Goal: Feedback & Contribution: Submit feedback/report problem

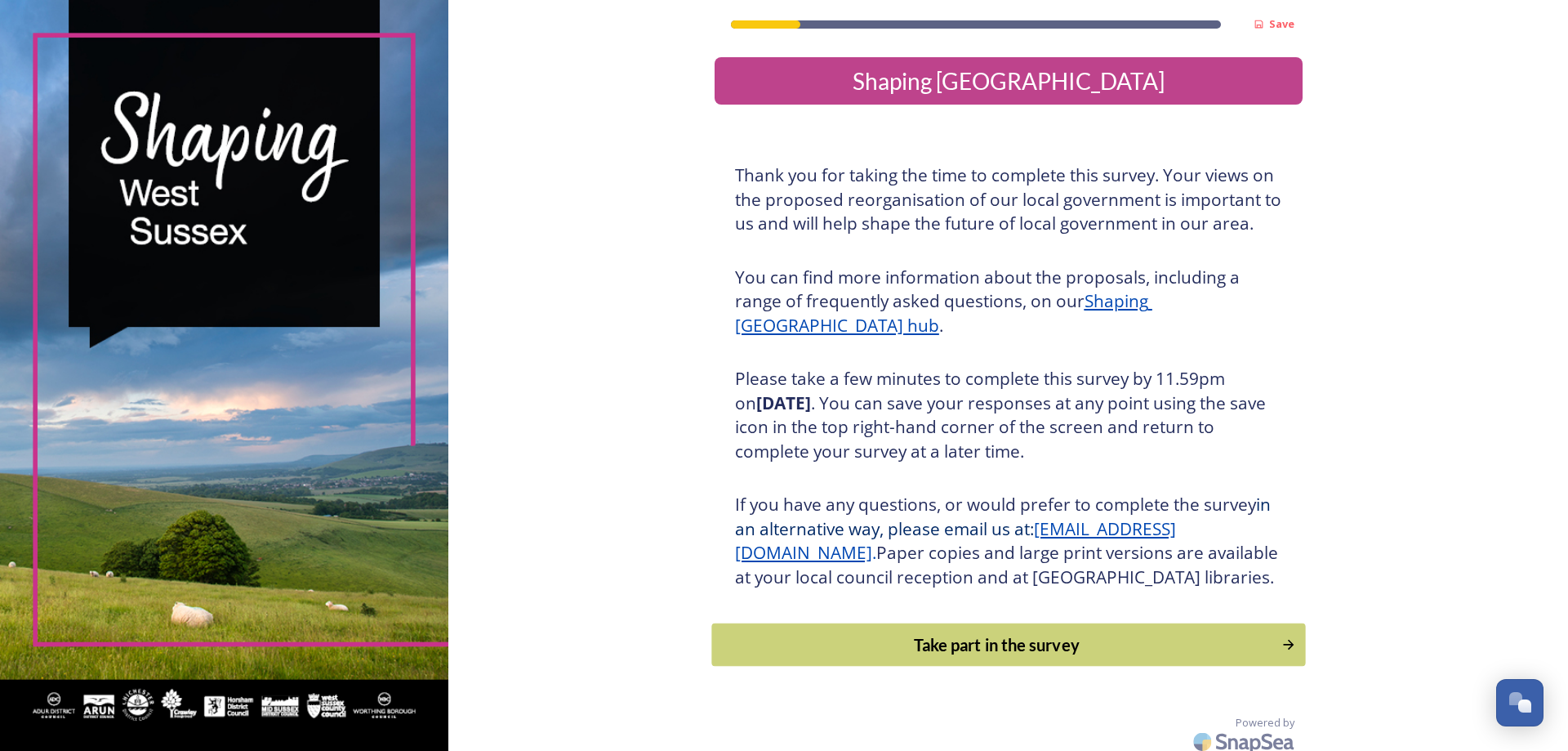
click at [1032, 656] on div "Take part in the survey" at bounding box center [996, 645] width 552 height 25
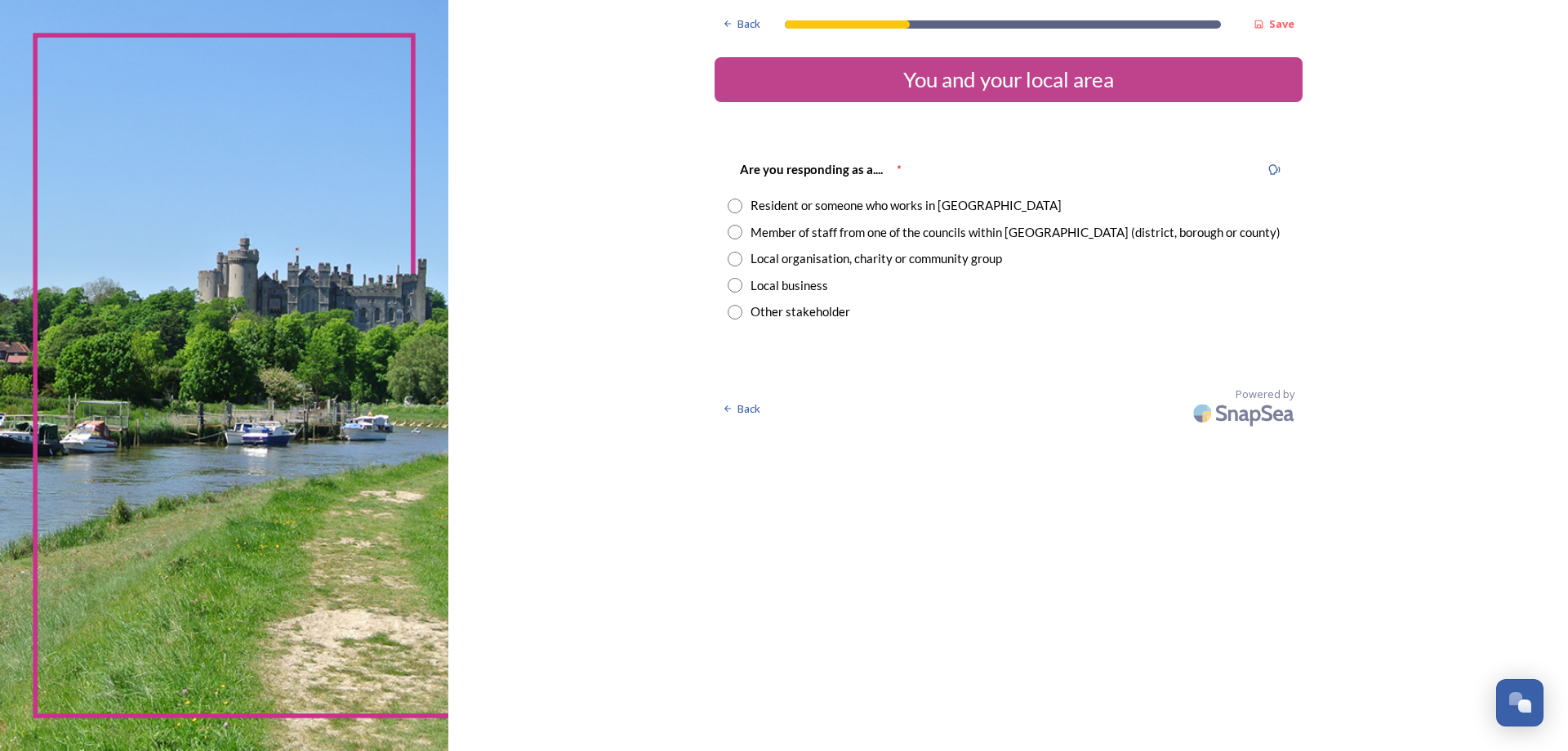
click at [735, 231] on input "radio" at bounding box center [735, 232] width 15 height 15
radio input "true"
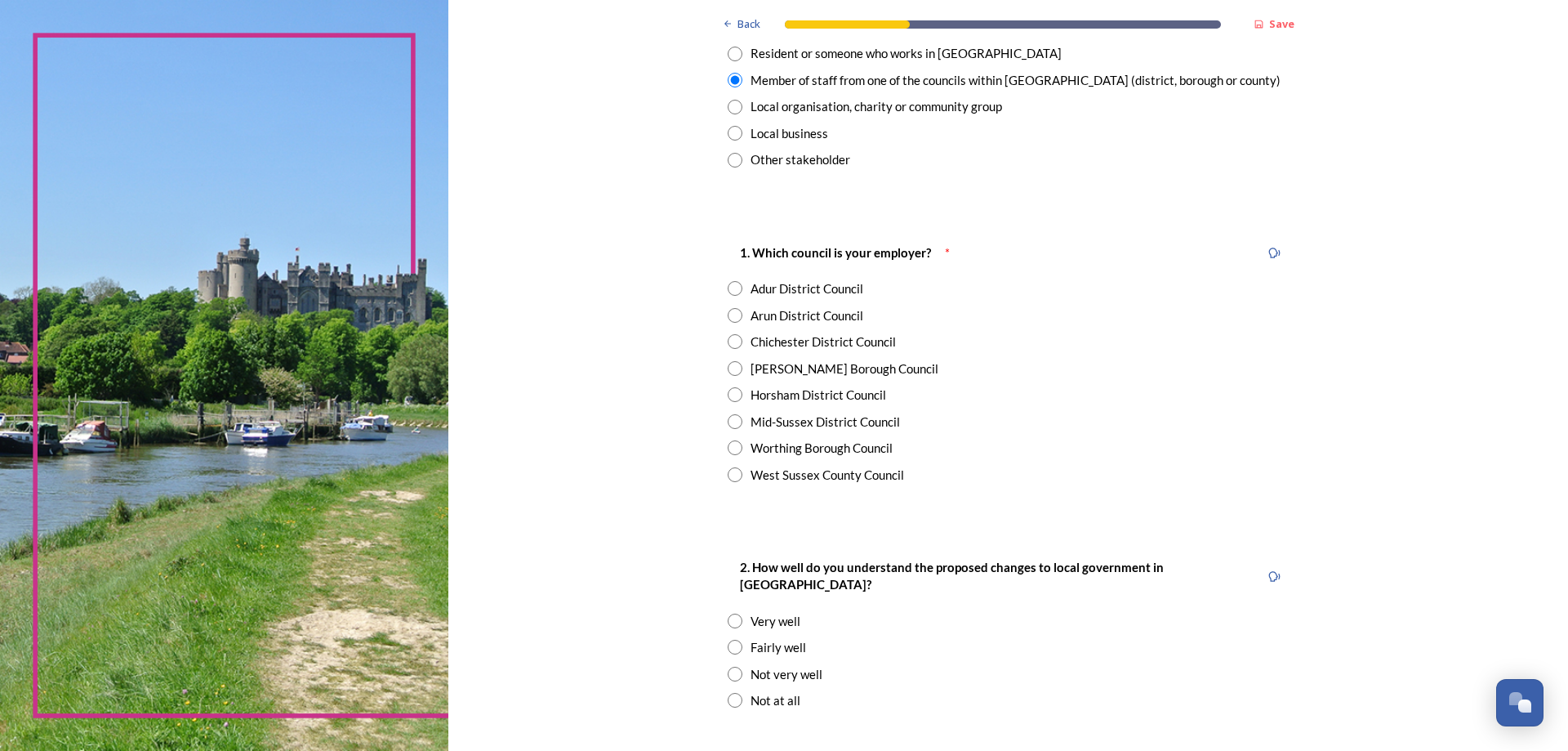
scroll to position [163, 0]
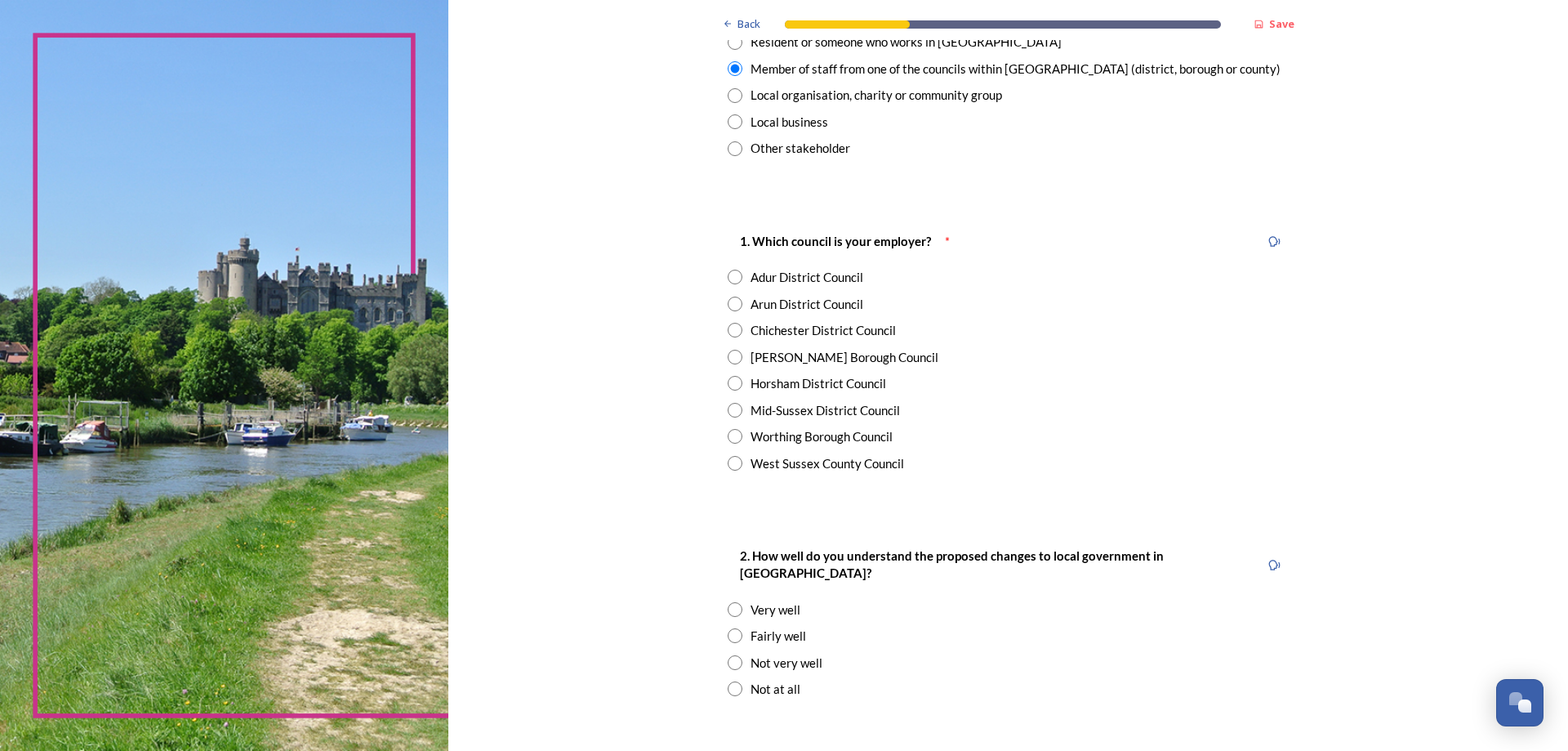
drag, startPoint x: 729, startPoint y: 383, endPoint x: 790, endPoint y: 399, distance: 63.1
click at [729, 384] on input "radio" at bounding box center [735, 383] width 15 height 15
radio input "true"
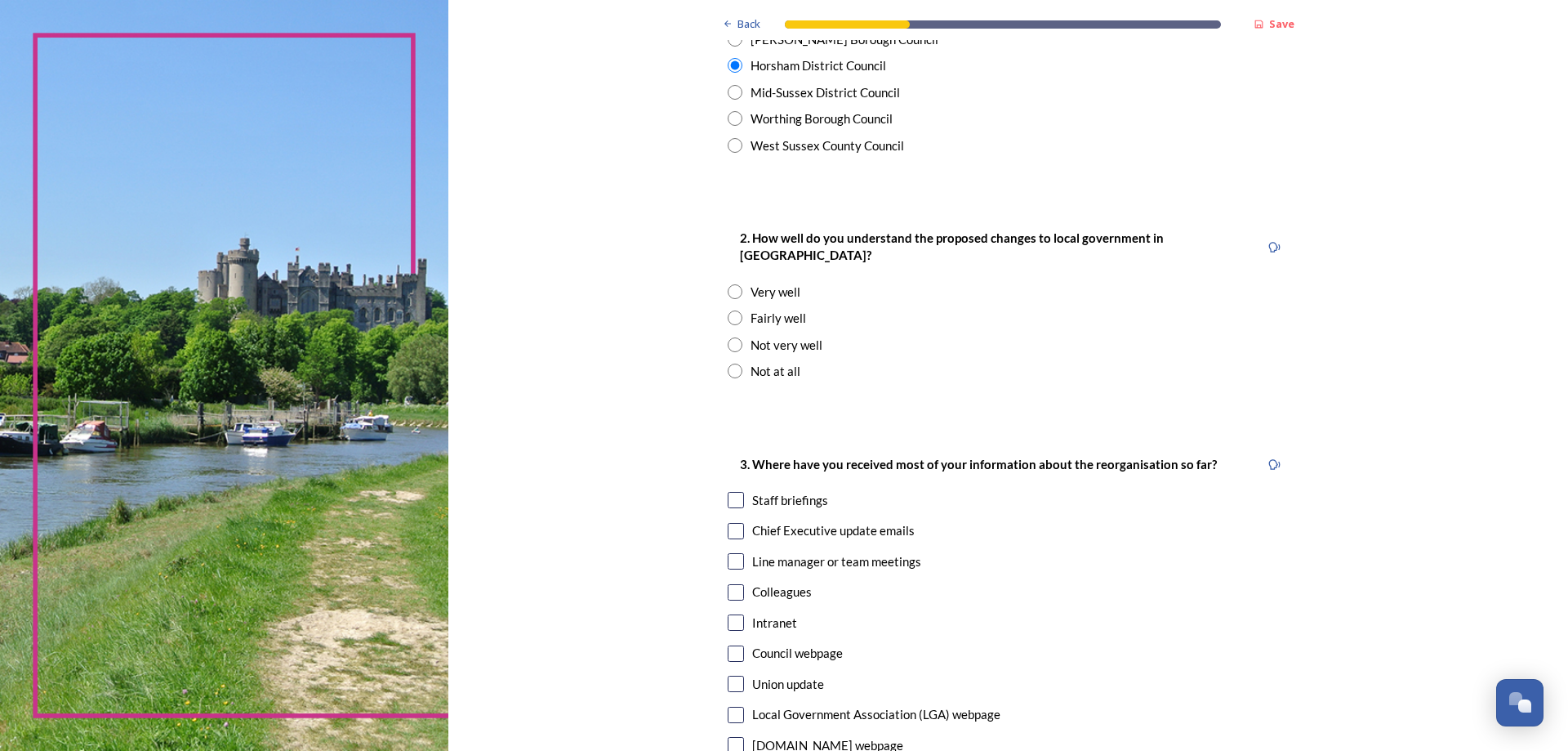
scroll to position [490, 0]
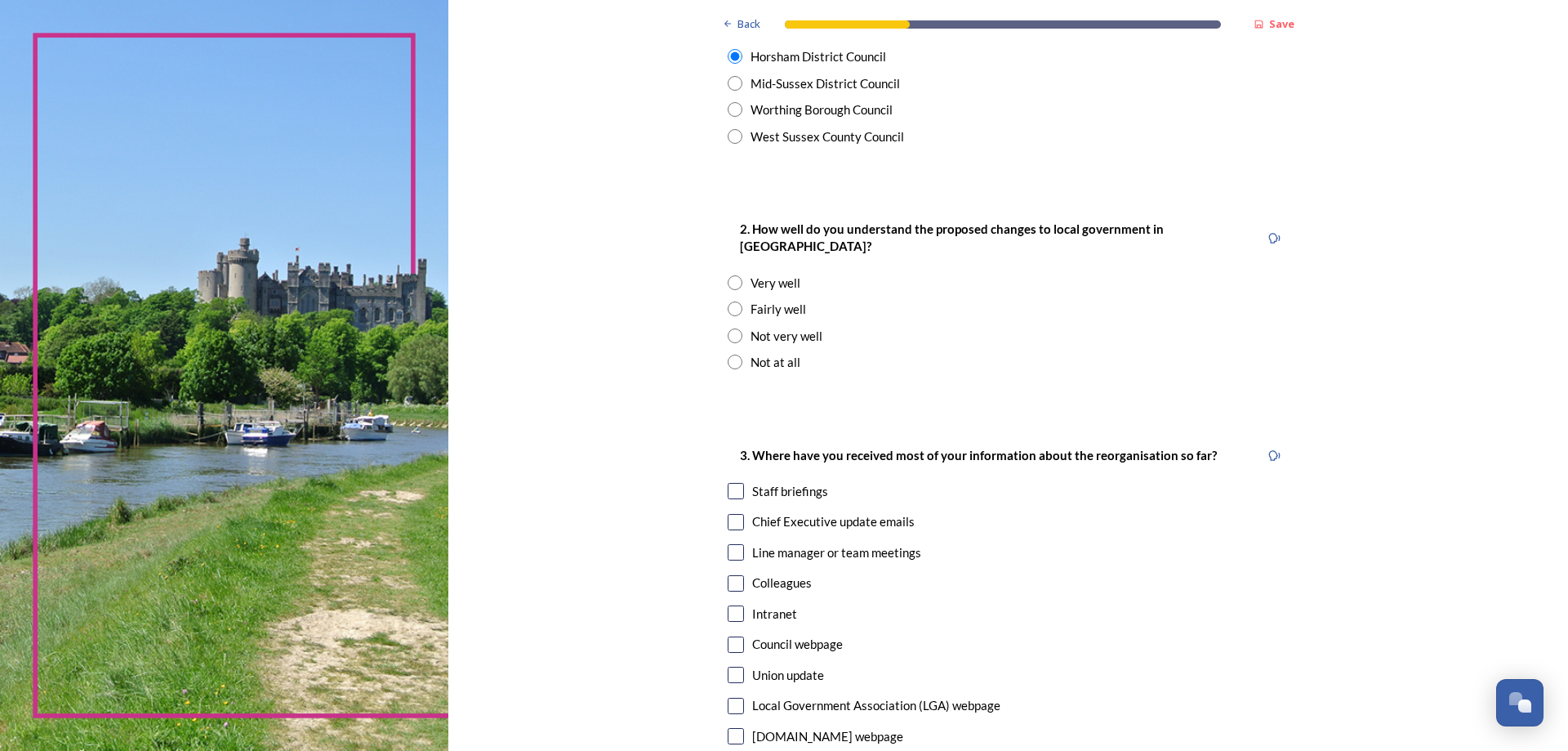
click at [729, 301] on input "radio" at bounding box center [735, 308] width 15 height 15
radio input "true"
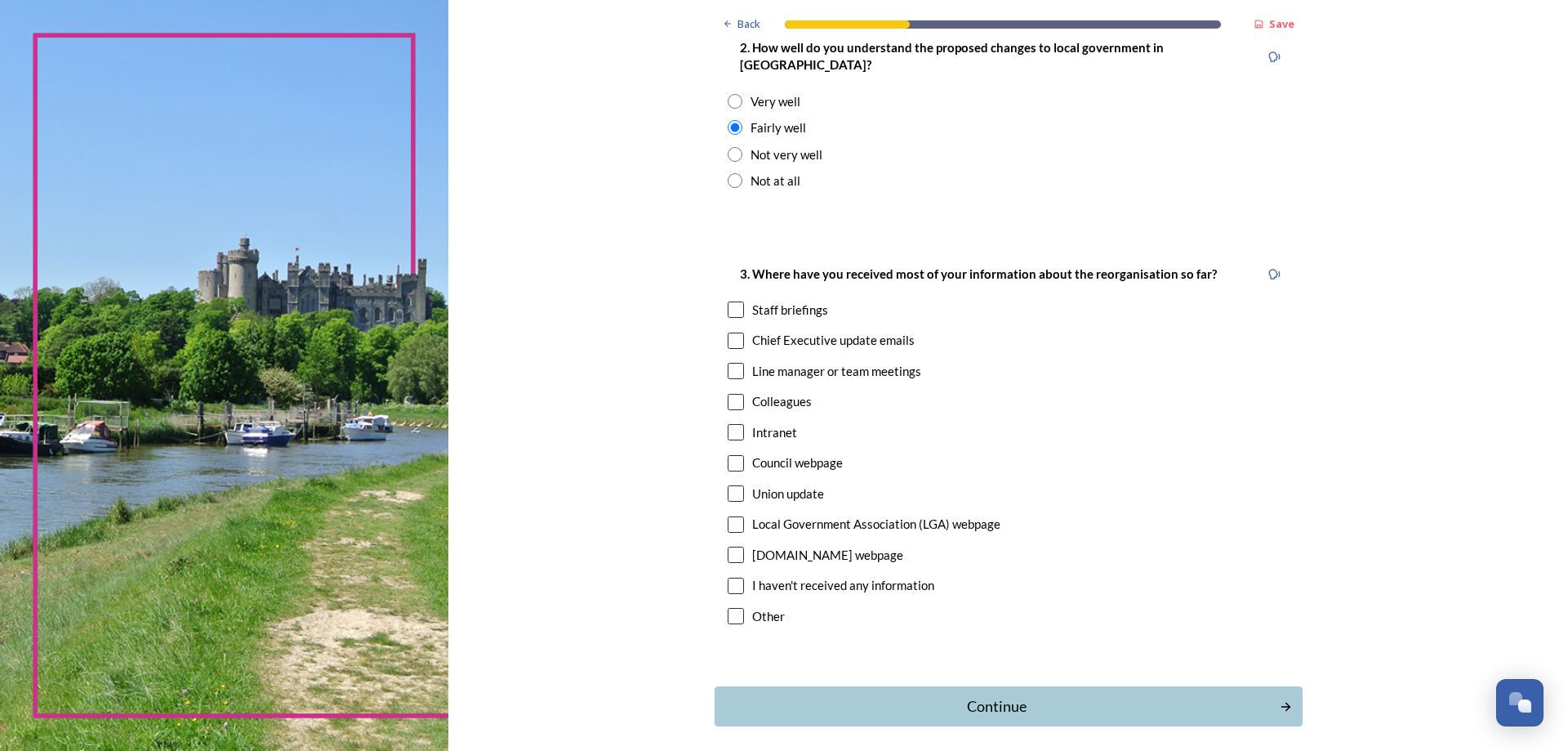
scroll to position [643, 0]
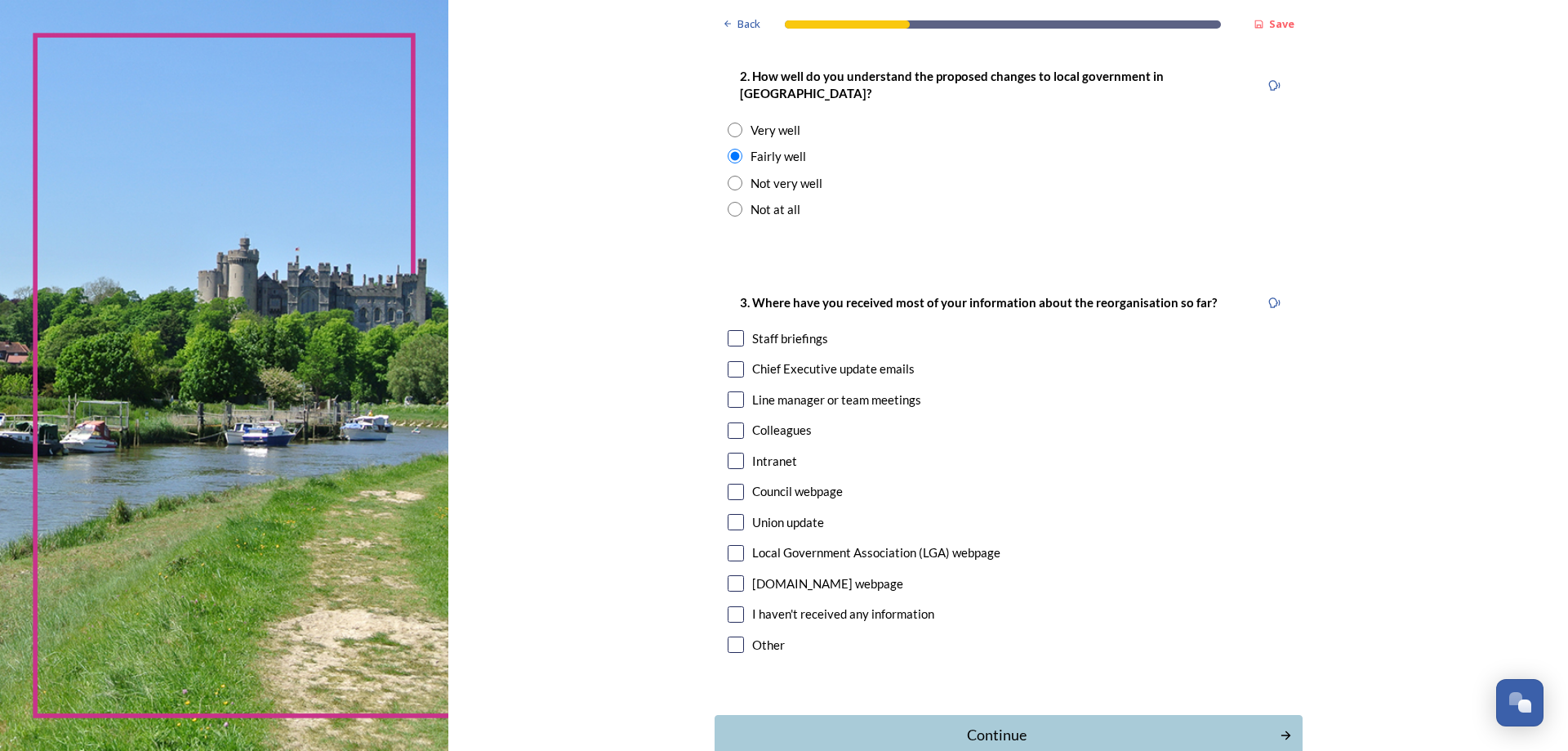
click at [729, 330] on input "checkbox" at bounding box center [736, 338] width 17 height 17
checkbox input "true"
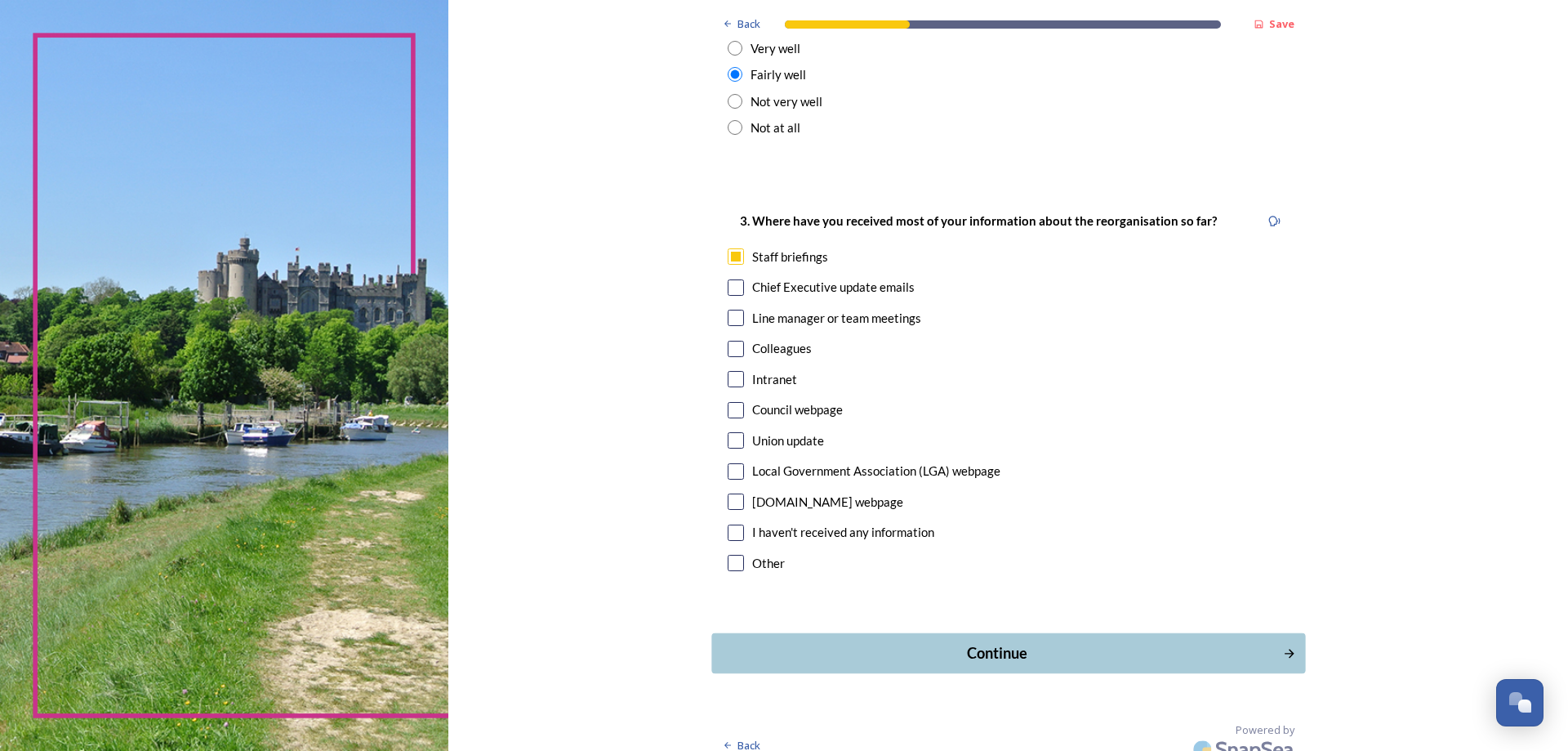
click at [979, 642] on div "Continue" at bounding box center [997, 653] width 553 height 22
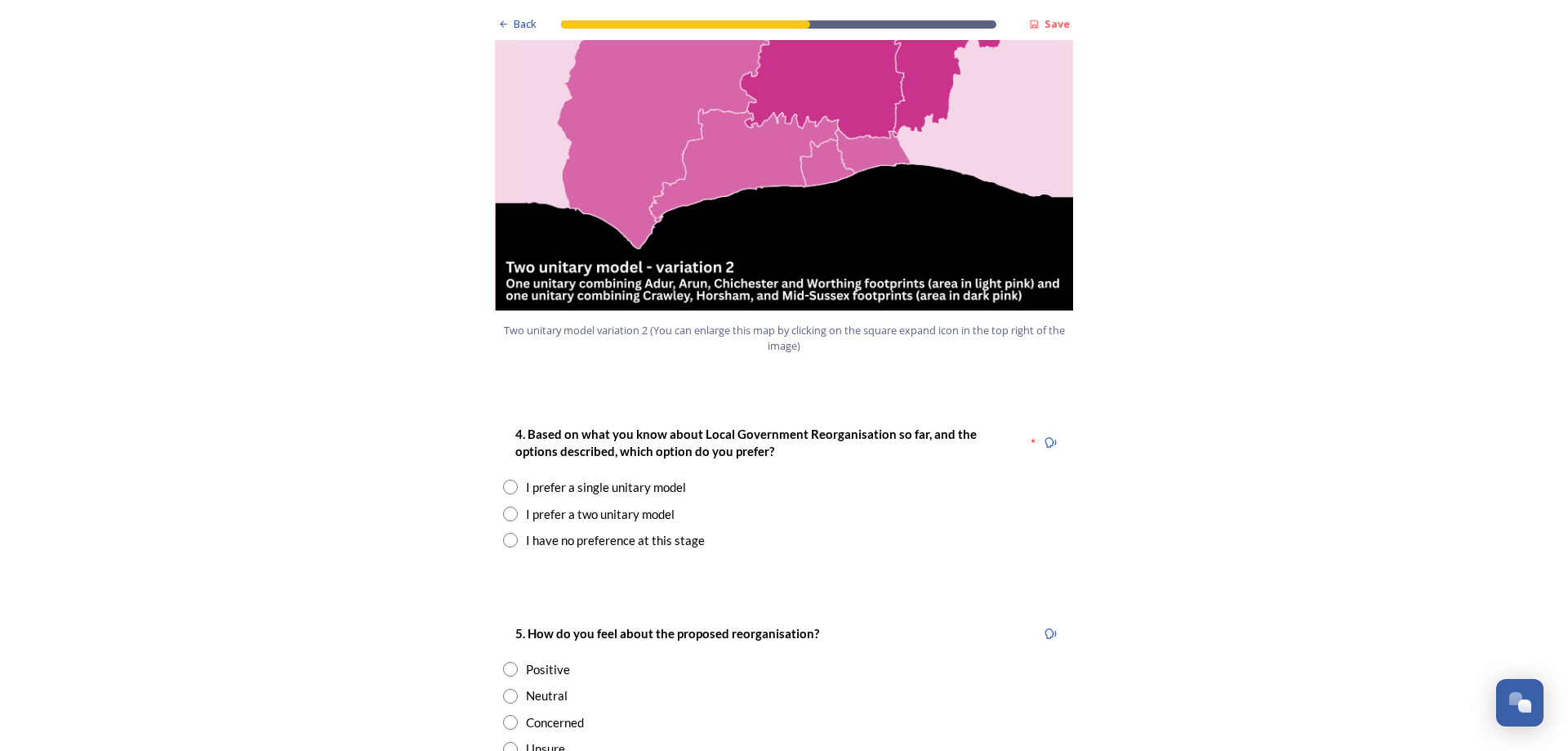
scroll to position [1878, 0]
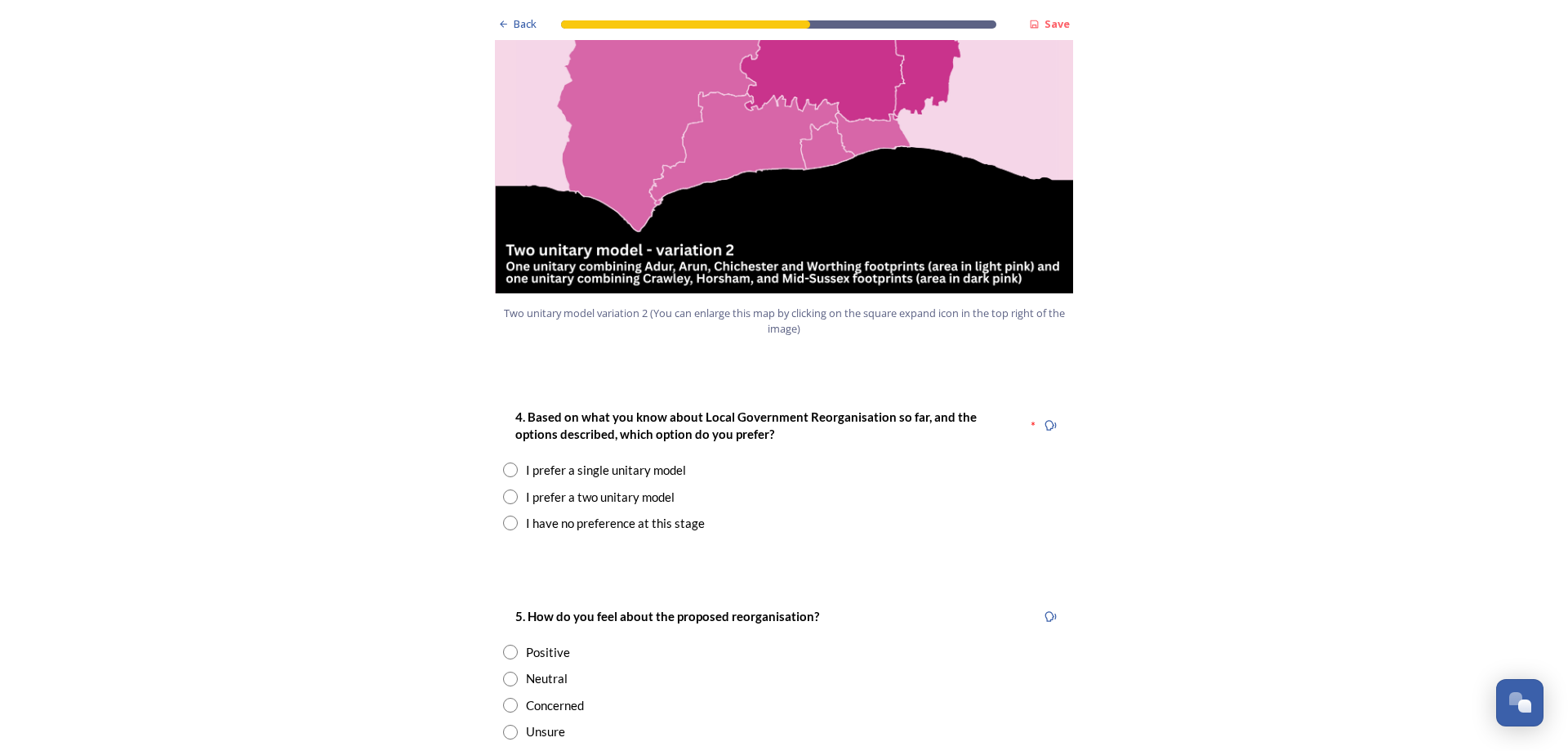
click at [508, 489] on input "radio" at bounding box center [510, 497] width 15 height 15
radio input "true"
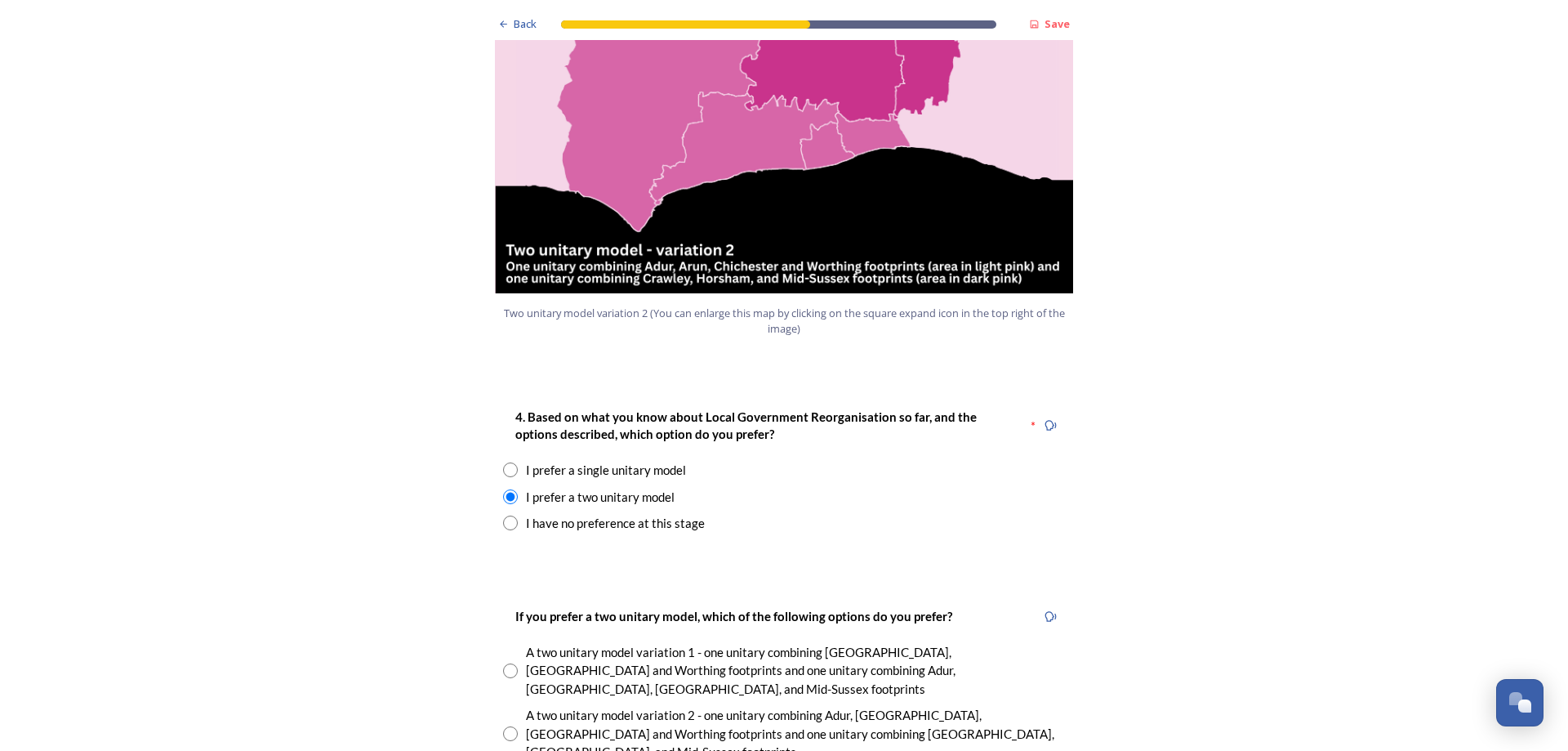
scroll to position [1960, 0]
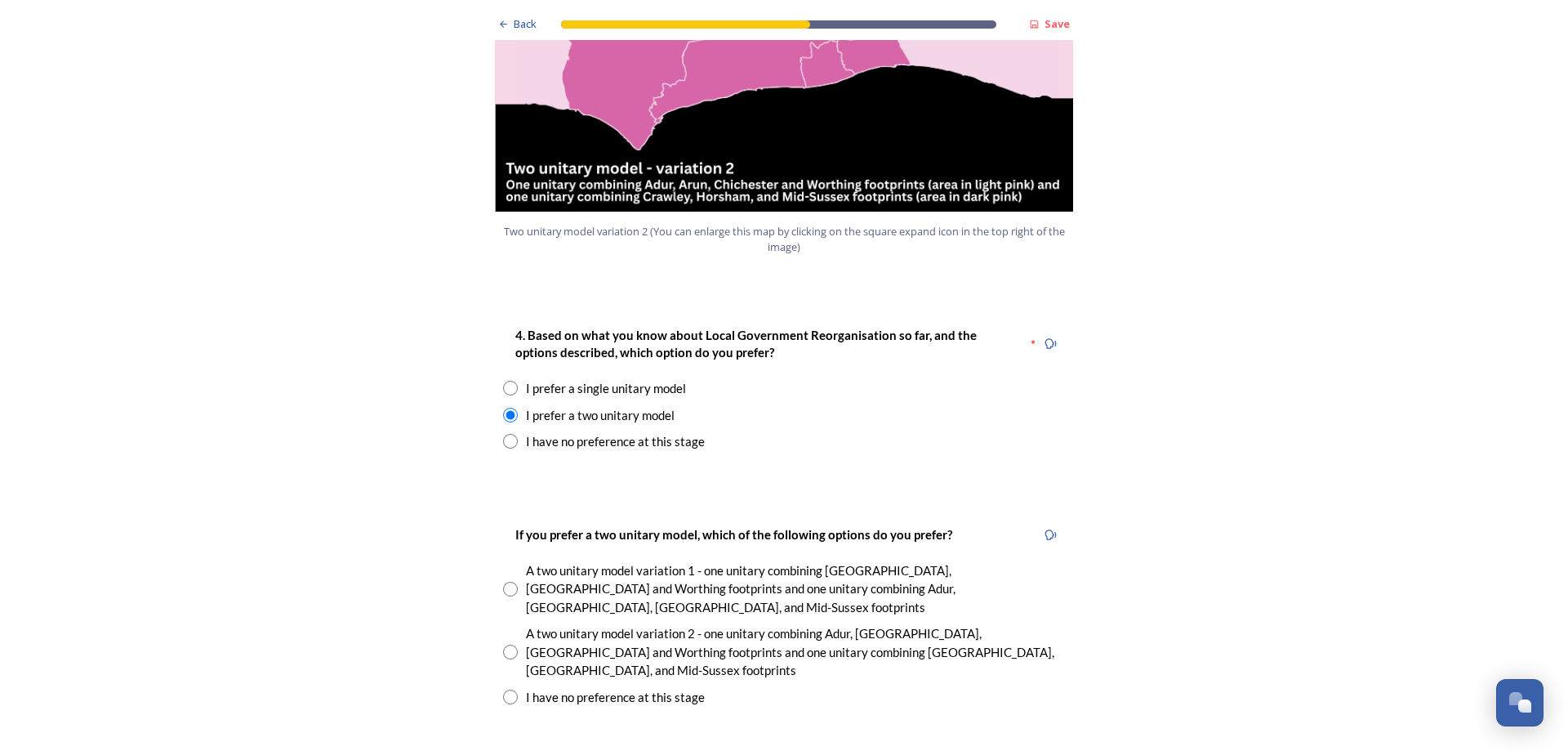
click at [509, 645] on input "radio" at bounding box center [510, 652] width 15 height 15
radio input "true"
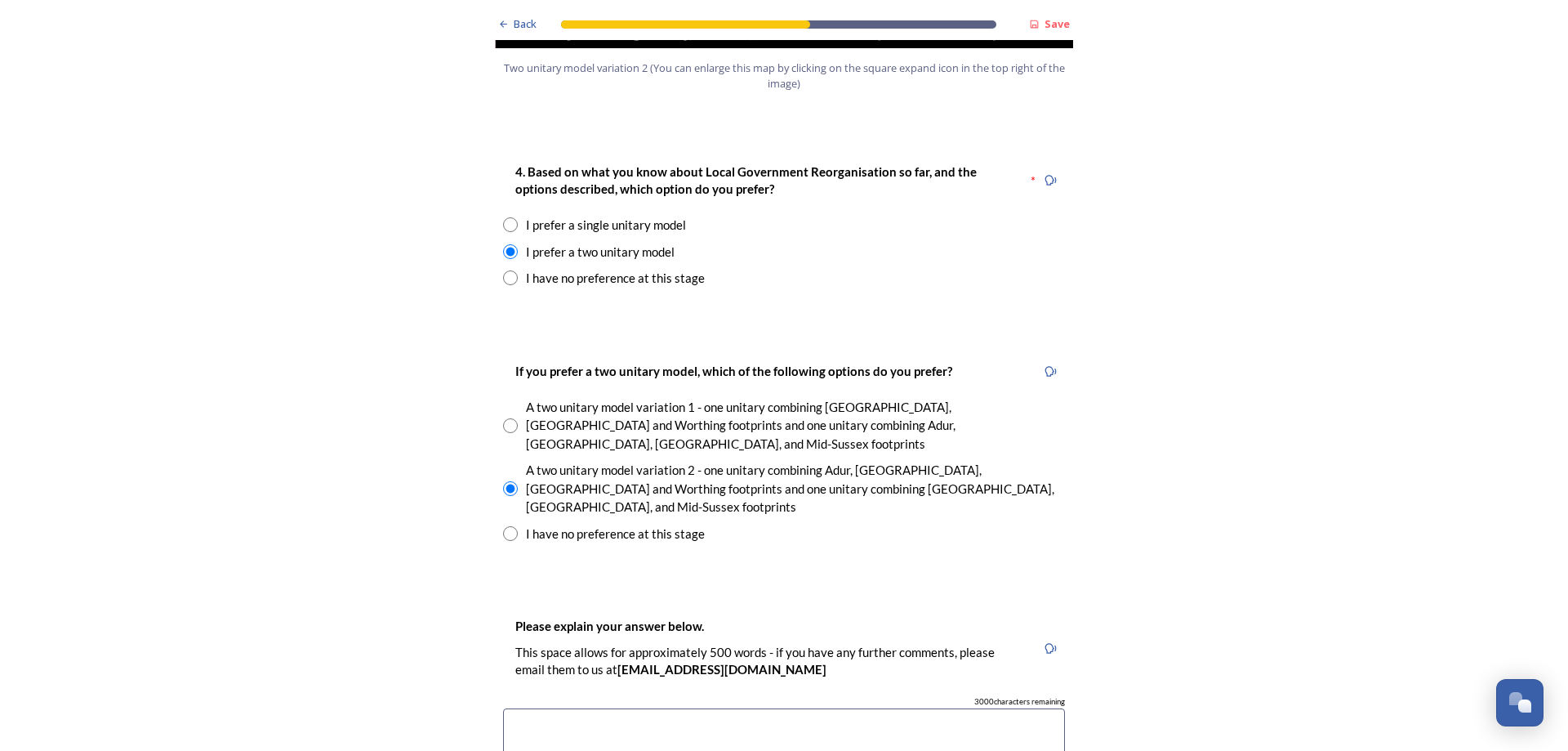
scroll to position [2205, 0]
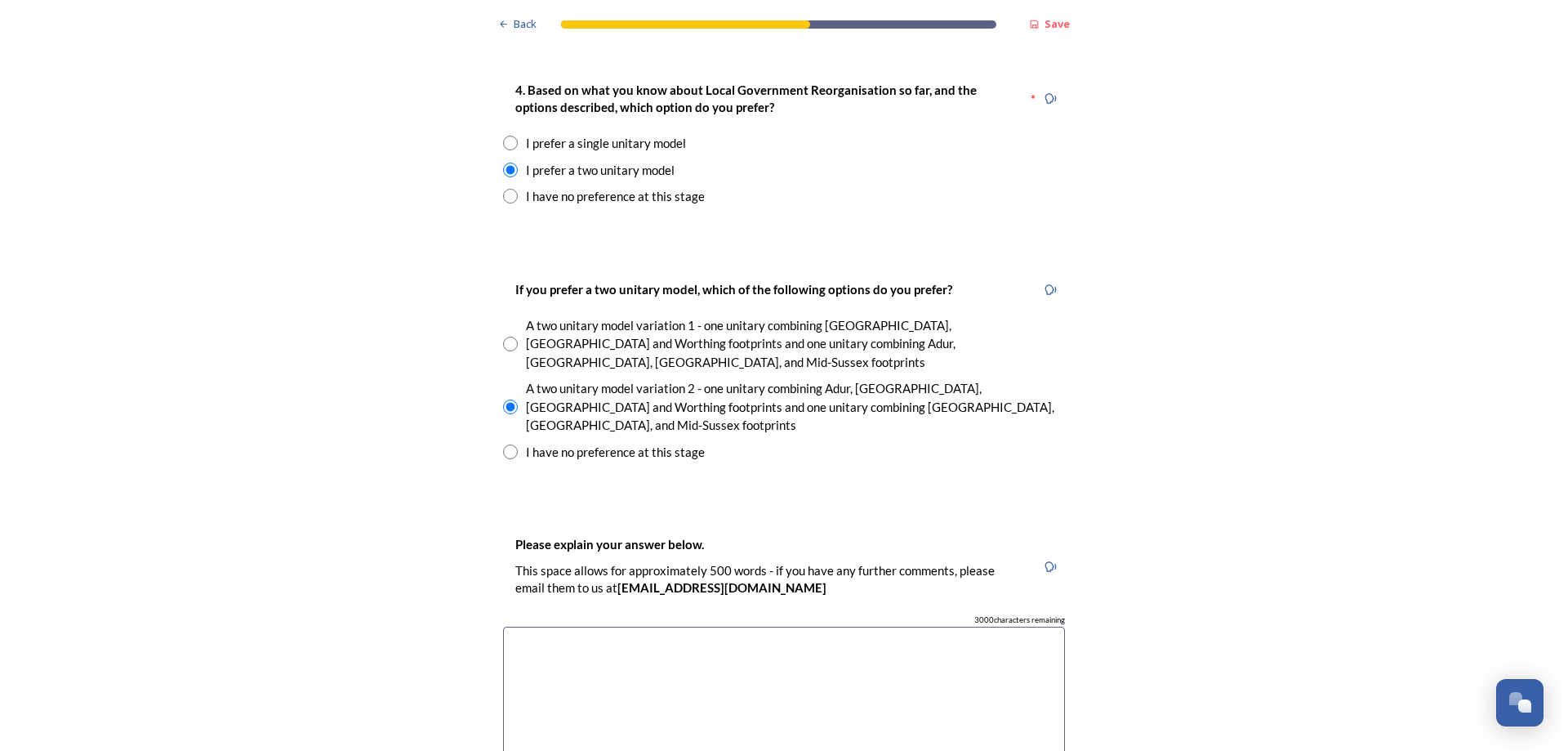
click at [810, 626] on textarea at bounding box center [784, 718] width 562 height 184
click at [539, 626] on textarea at bounding box center [784, 718] width 562 height 184
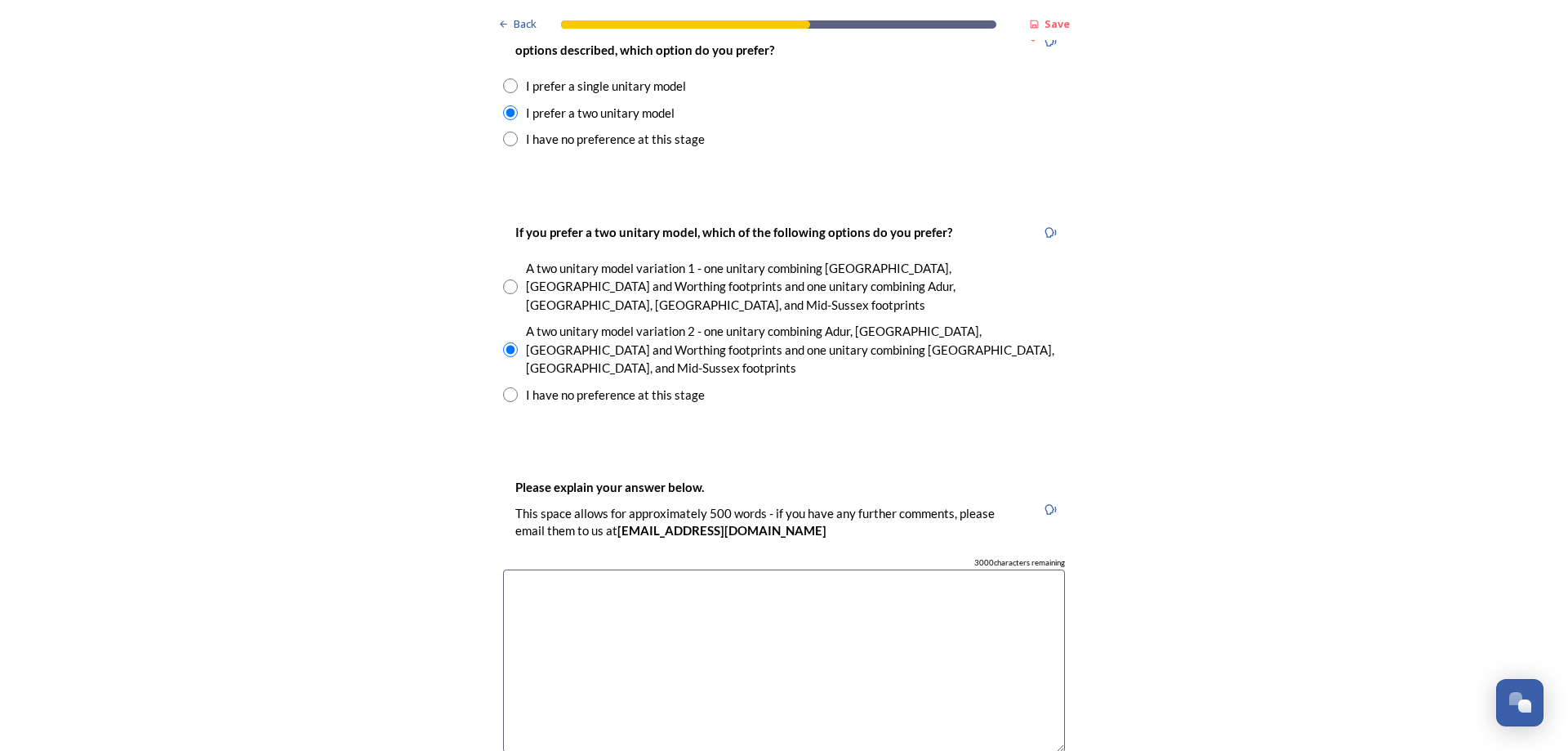
scroll to position [2287, 0]
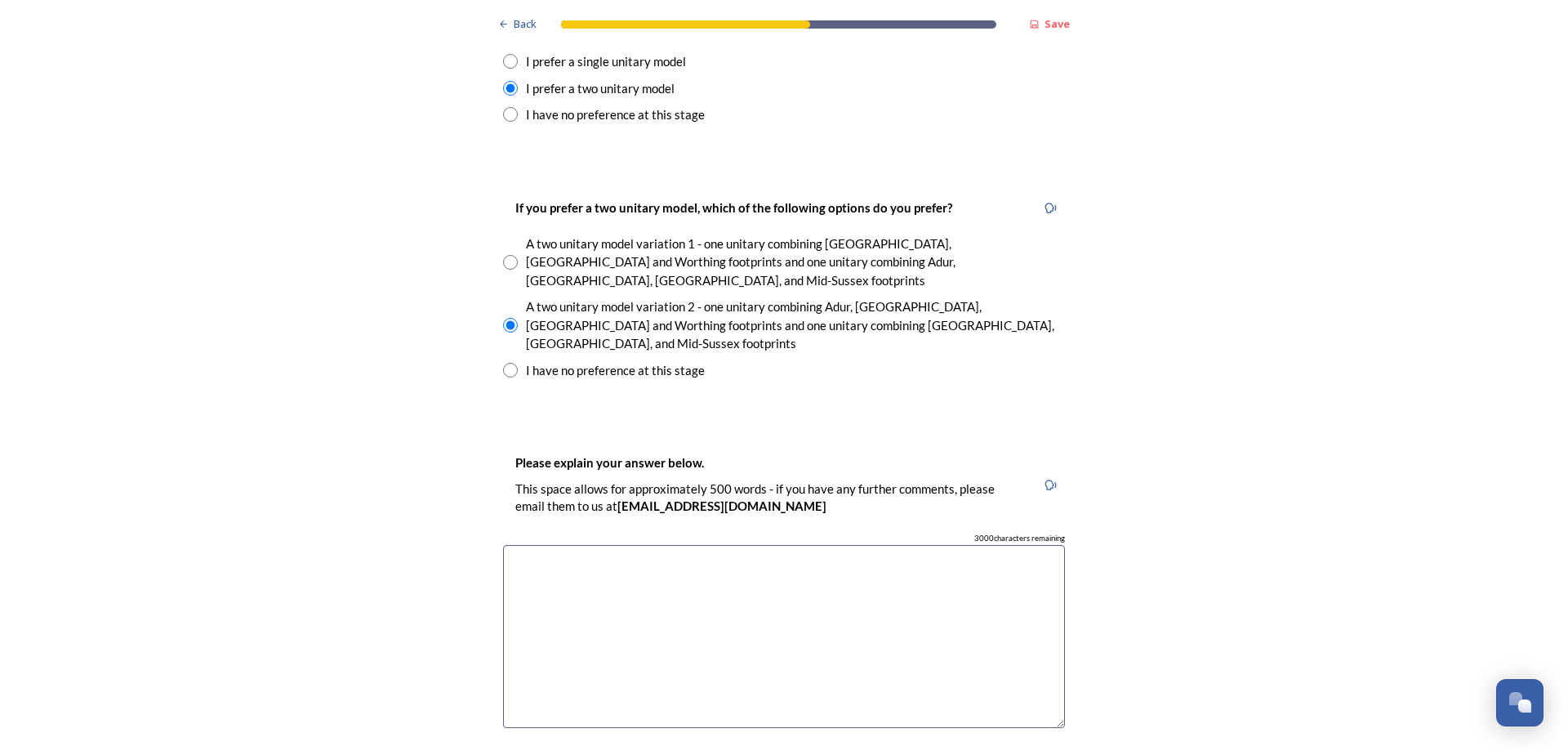
click at [514, 544] on textarea at bounding box center [784, 636] width 562 height 184
click at [559, 544] on textarea "The two uitary model (variation 2) responds much better" at bounding box center [784, 636] width 562 height 184
click at [838, 544] on textarea "The two unitary model (variation 2) responds much better" at bounding box center [784, 636] width 562 height 184
click at [694, 544] on textarea "The two unitary model (variation 2) responds much better to established working…" at bounding box center [784, 636] width 562 height 184
click at [610, 544] on textarea "The two unitary model (variation 2) responds much better to established working…" at bounding box center [784, 636] width 562 height 184
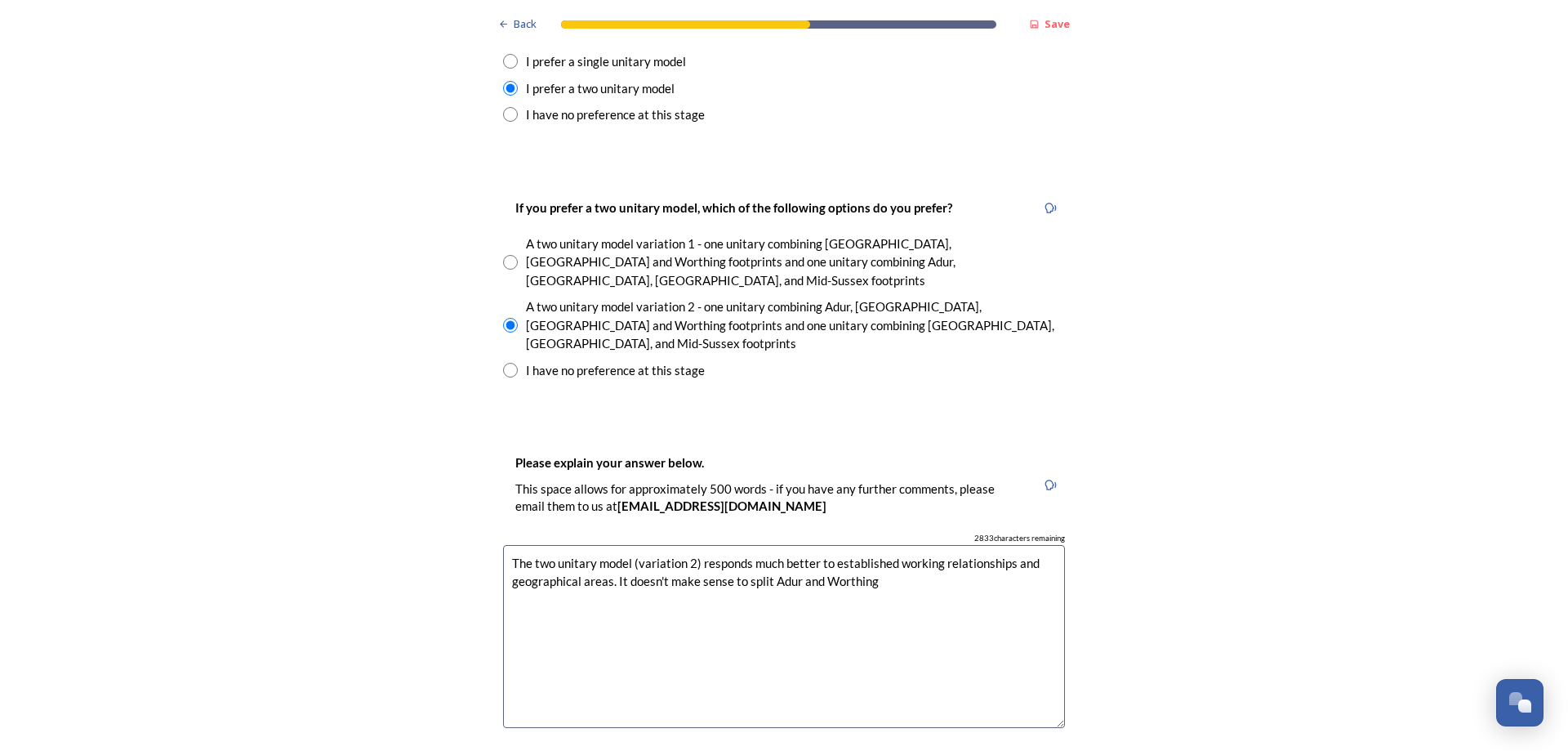
click at [894, 544] on textarea "The two unitary model (variation 2) responds much better to established working…" at bounding box center [784, 636] width 562 height 184
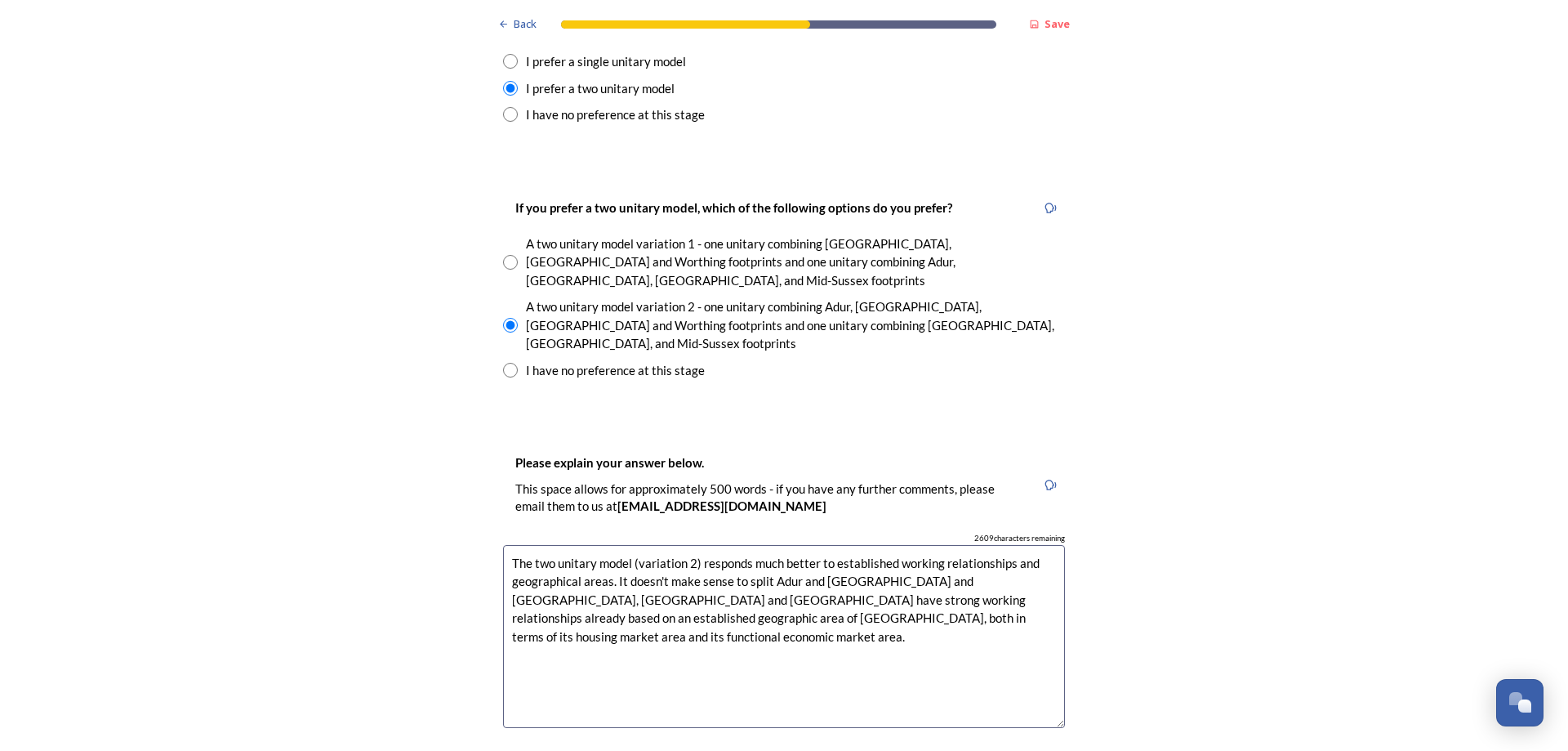
click at [961, 544] on textarea "The two unitary model (variation 2) responds much better to established working…" at bounding box center [784, 636] width 562 height 184
click at [1019, 544] on textarea "The two unitary model (variation 2) responds much better to established working…" at bounding box center [784, 636] width 562 height 184
click at [959, 544] on textarea "The two unitary model (variation 2) responds much better to established working…" at bounding box center [784, 636] width 562 height 184
click at [583, 555] on textarea "The two unitary model (variation 2) responds much better to established working…" at bounding box center [784, 636] width 562 height 184
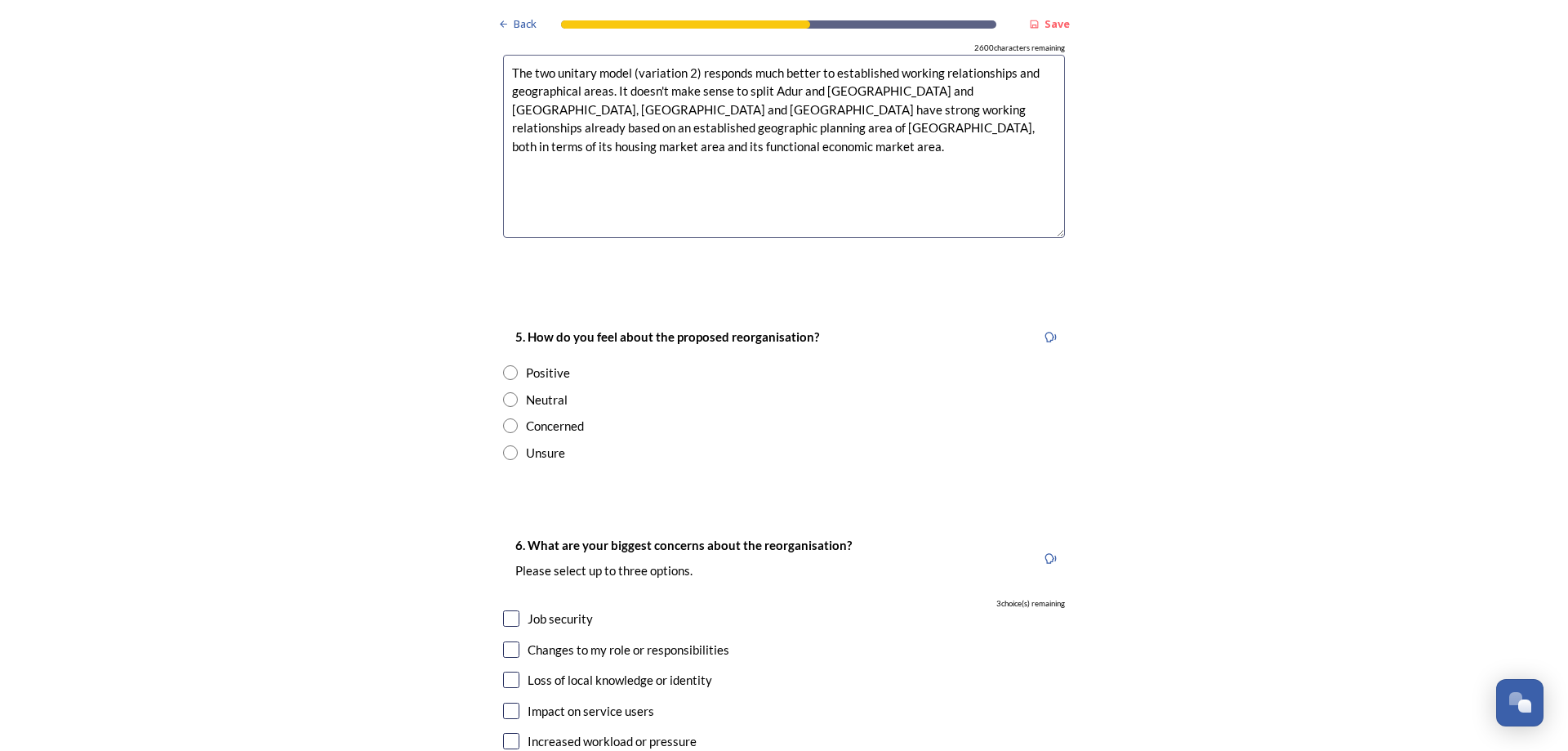
scroll to position [2859, 0]
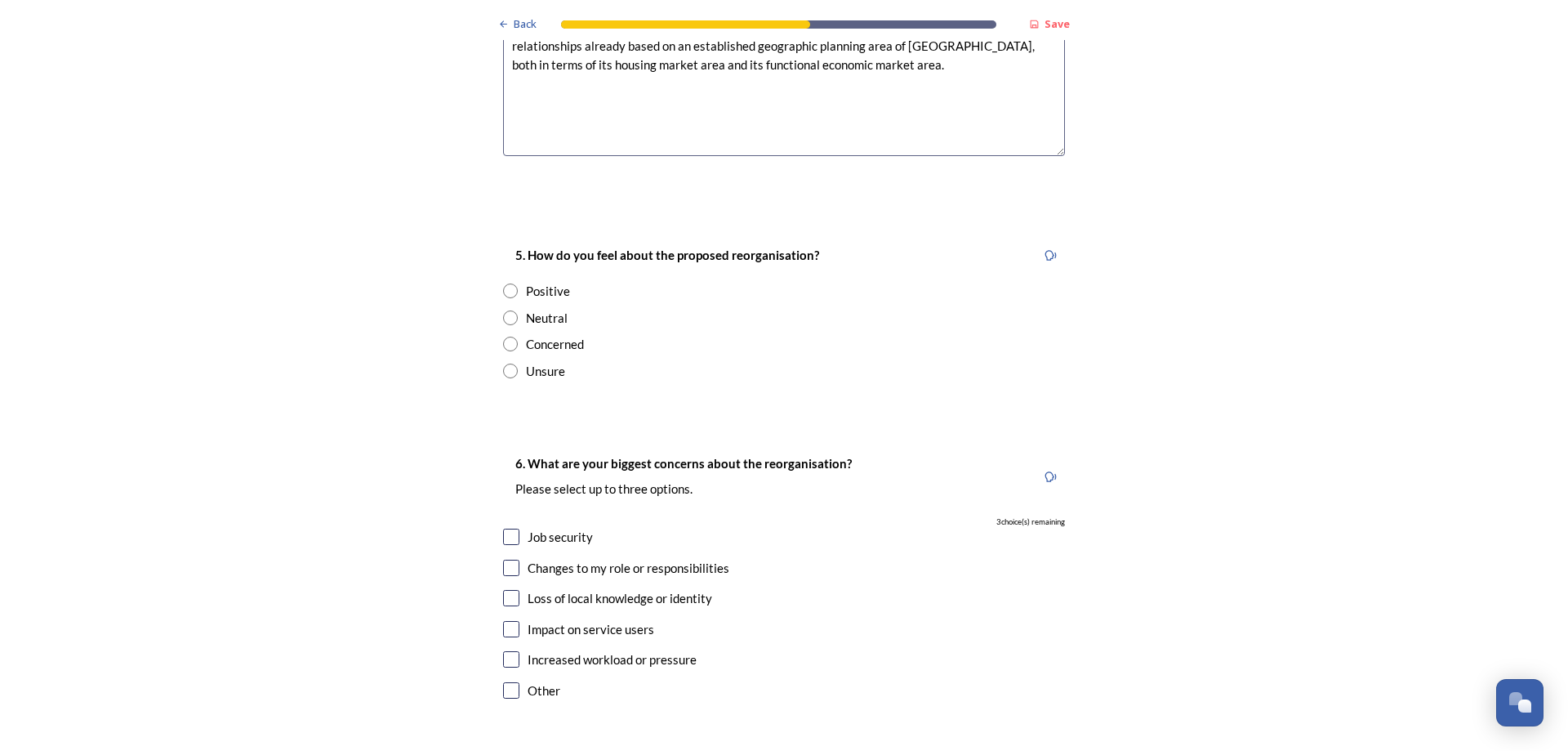
type textarea "The two unitary model (variation 2) responds much better to established working…"
click at [503, 529] on input "checkbox" at bounding box center [511, 537] width 17 height 17
checkbox input "true"
click at [504, 682] on input "checkbox" at bounding box center [511, 690] width 17 height 17
click at [505, 682] on input "checkbox" at bounding box center [511, 690] width 17 height 17
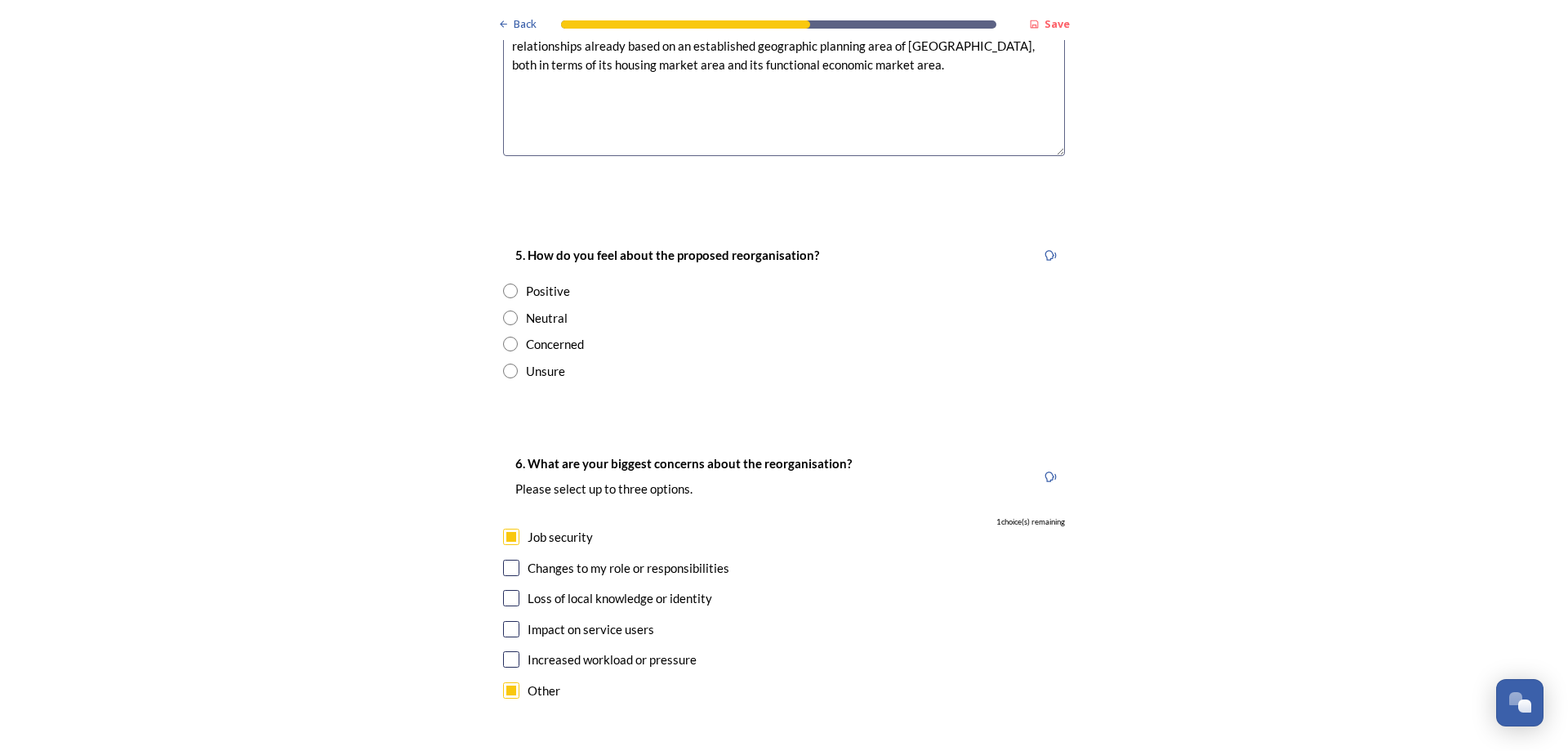
checkbox input "false"
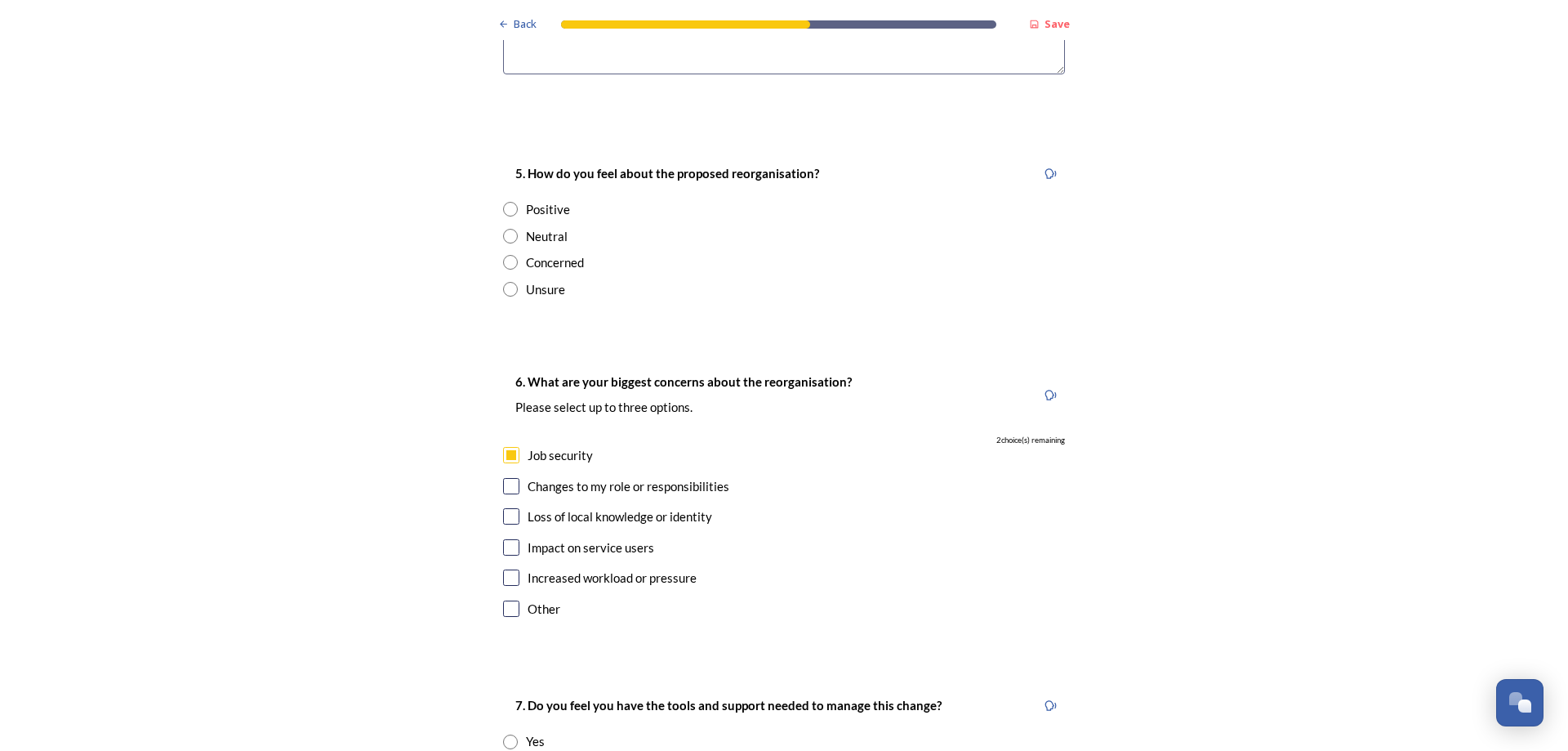
click at [506, 282] on input "radio" at bounding box center [510, 289] width 15 height 15
radio input "true"
click at [505, 508] on input "checkbox" at bounding box center [511, 516] width 17 height 17
checkbox input "true"
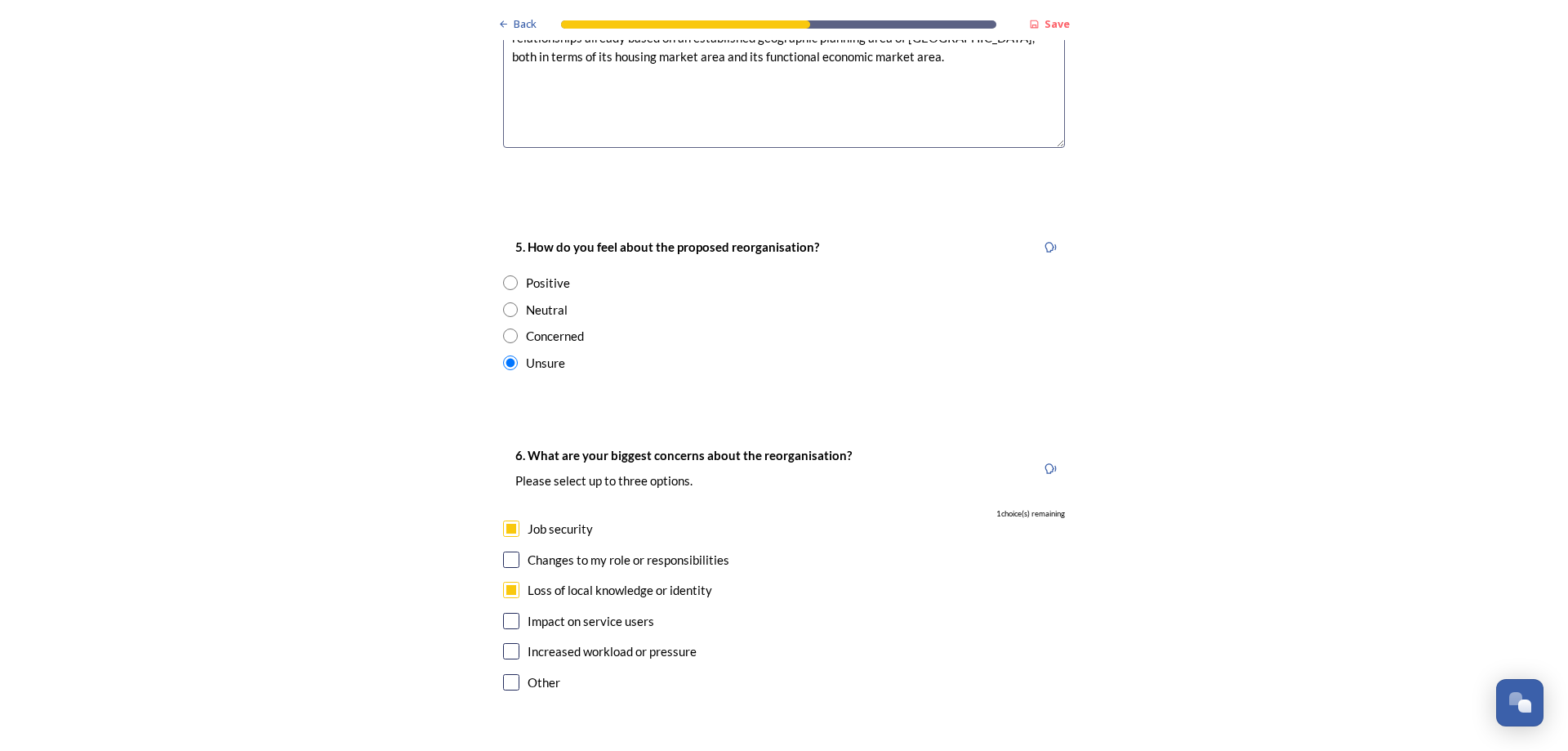
scroll to position [2859, 0]
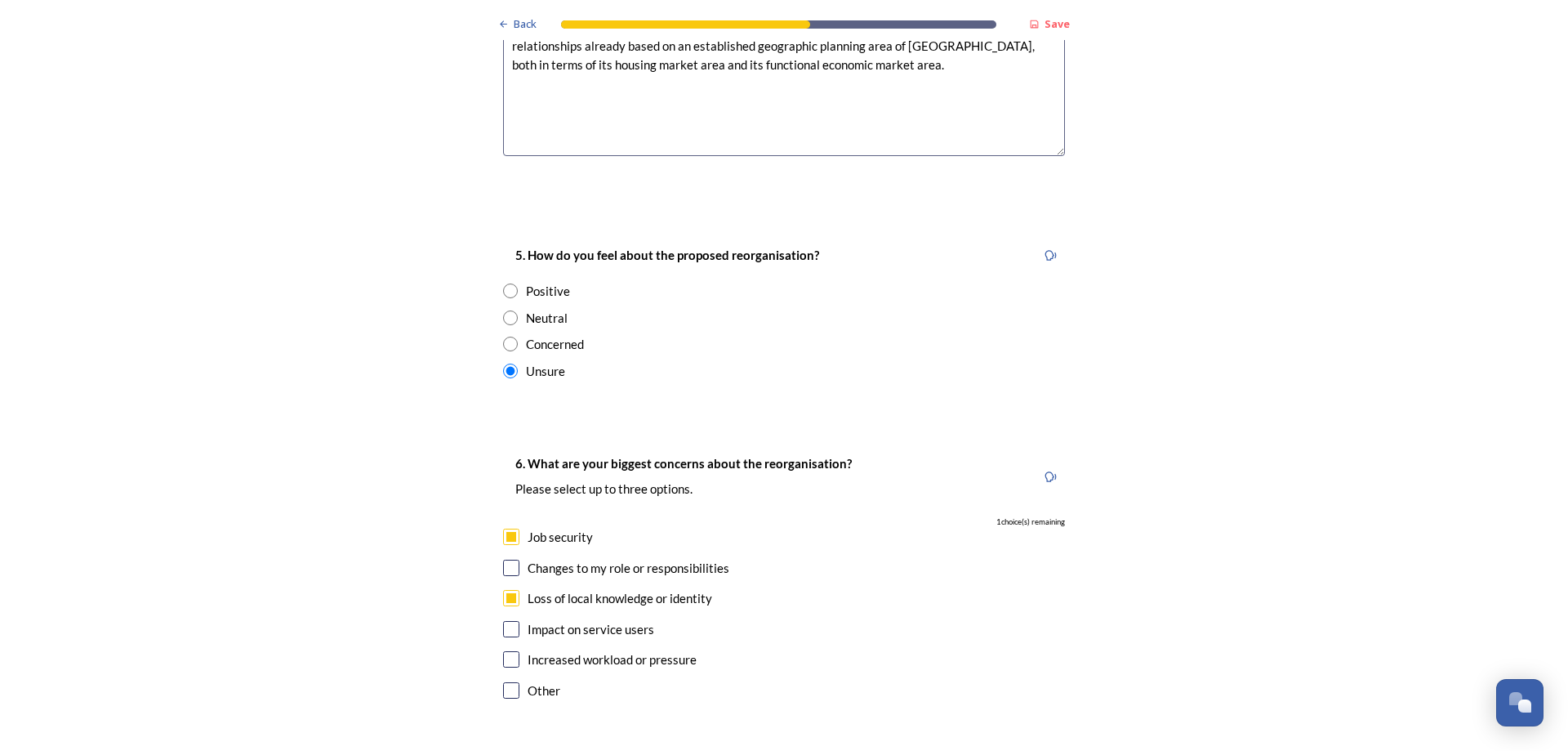
click at [509, 284] on input "radio" at bounding box center [510, 291] width 15 height 15
radio input "true"
click at [506, 364] on input "radio" at bounding box center [510, 371] width 15 height 15
radio input "true"
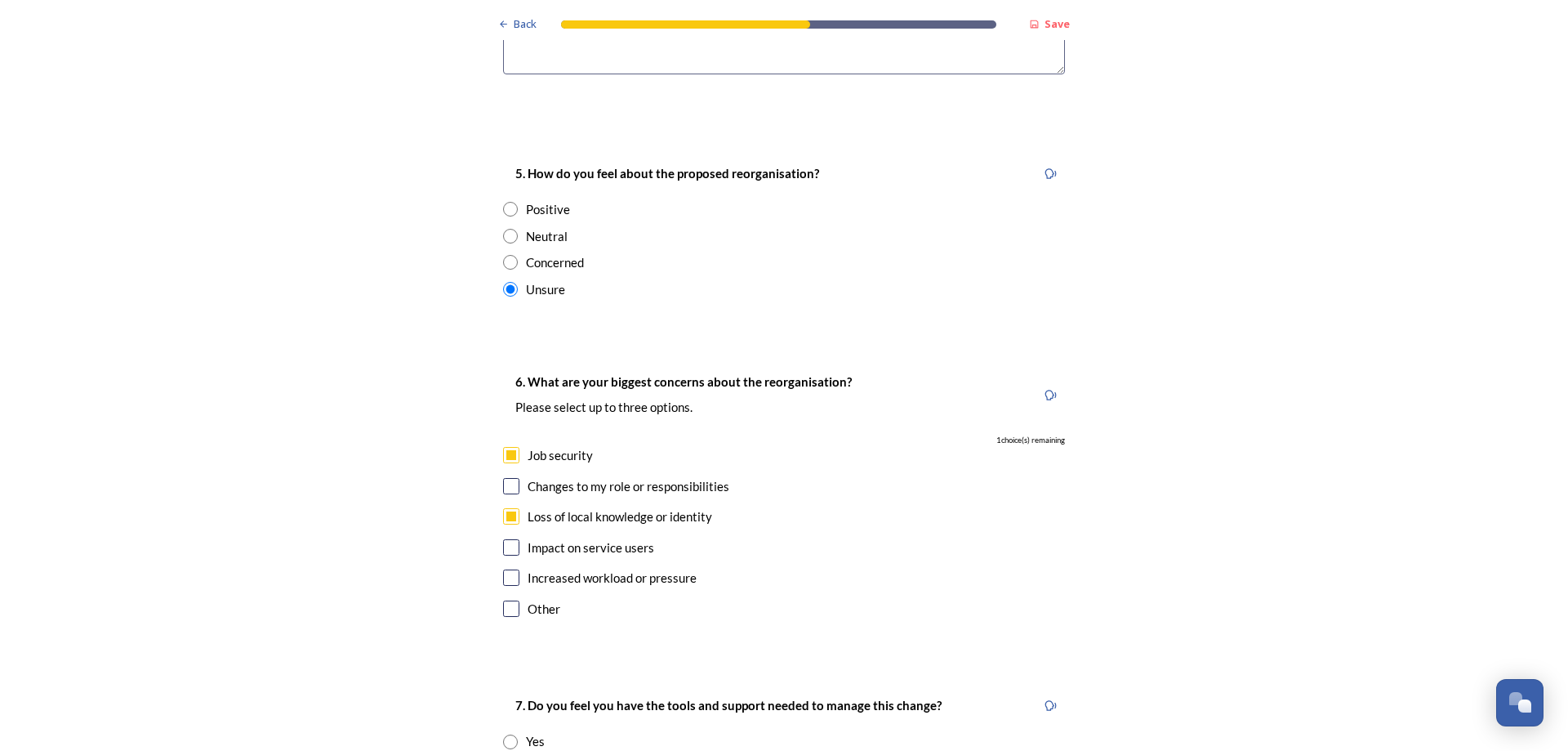
scroll to position [3021, 0]
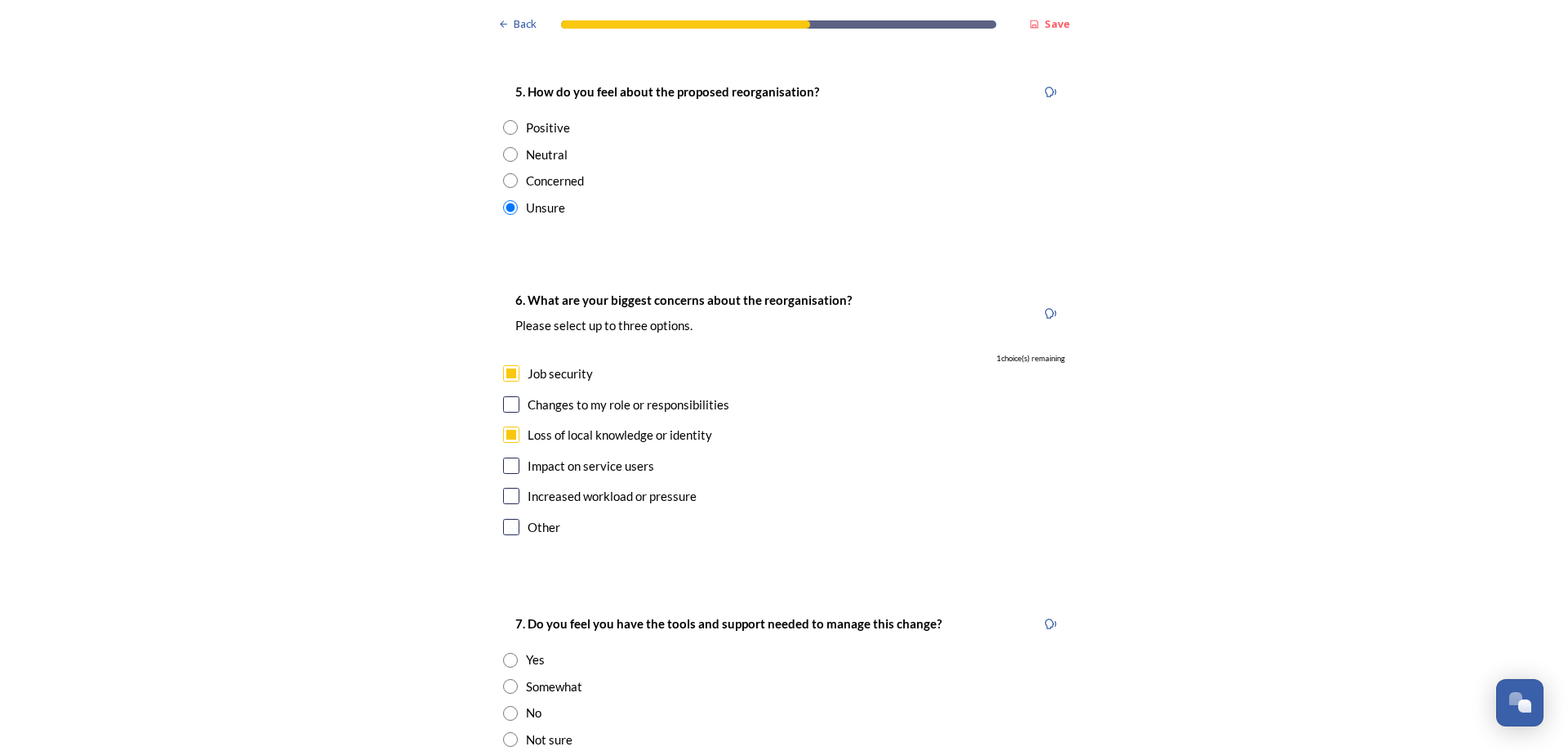
click at [504, 732] on input "radio" at bounding box center [510, 739] width 15 height 15
radio input "true"
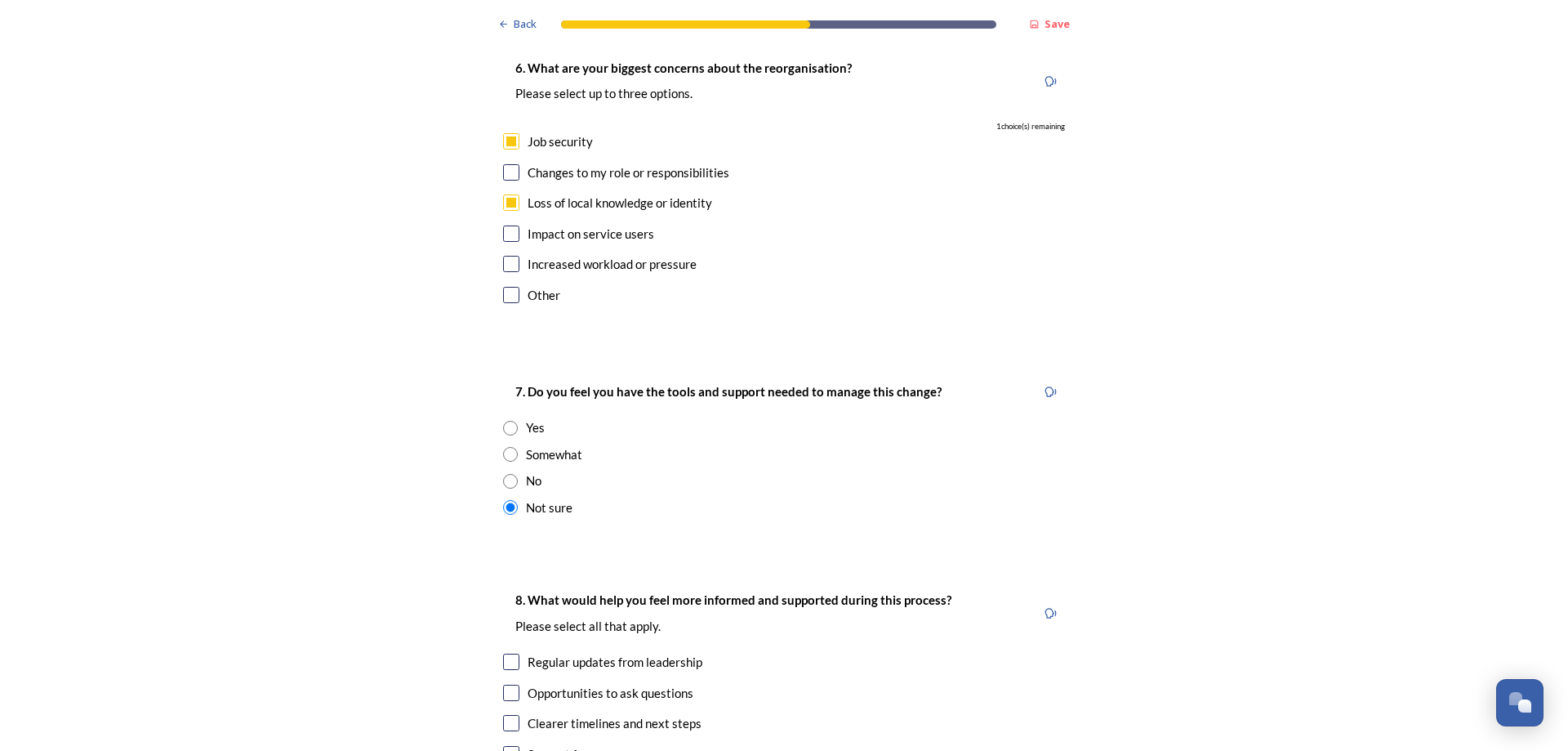
scroll to position [3348, 0]
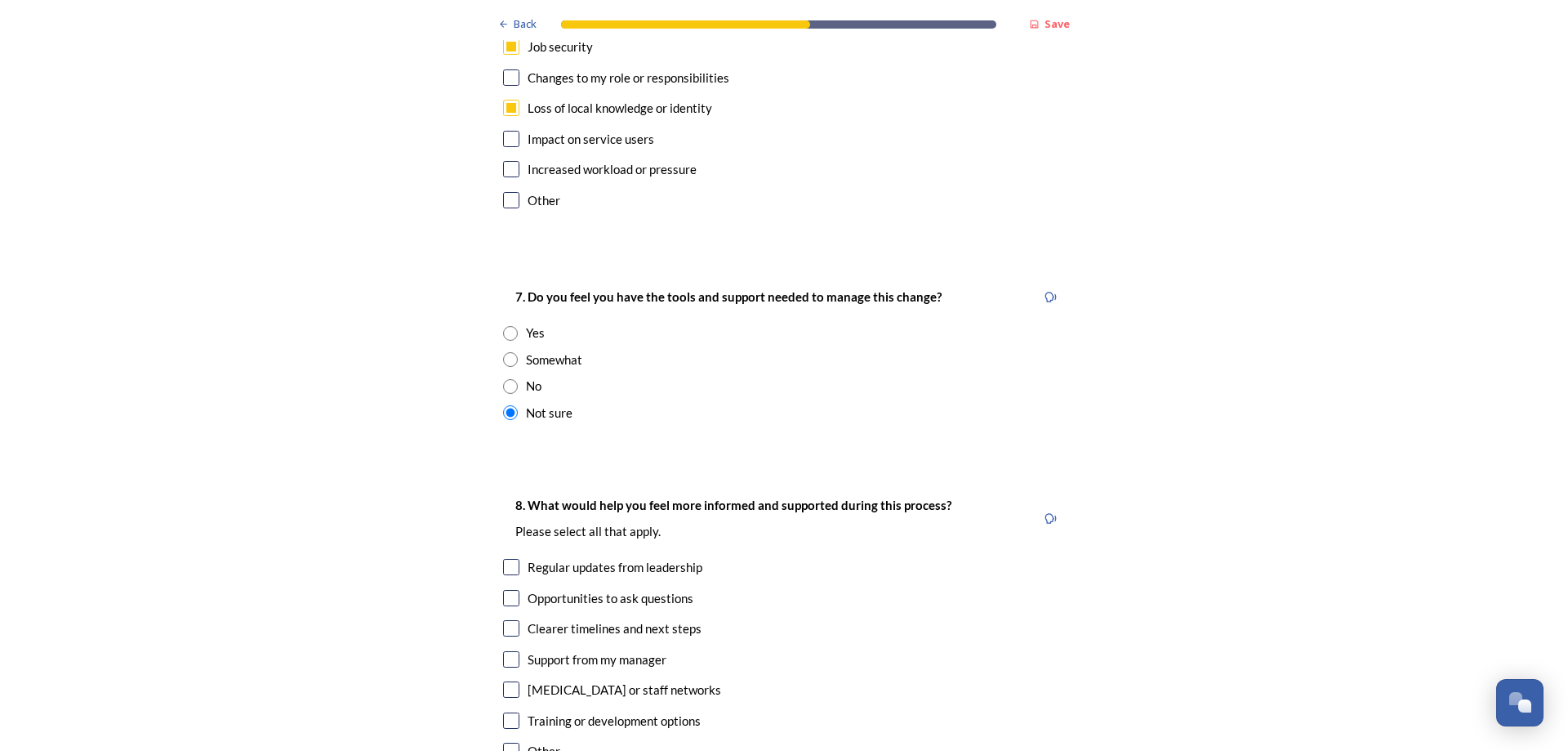
click at [507, 558] on input "checkbox" at bounding box center [511, 566] width 17 height 17
checkbox input "true"
click at [505, 712] on input "checkbox" at bounding box center [511, 721] width 17 height 17
checkbox input "true"
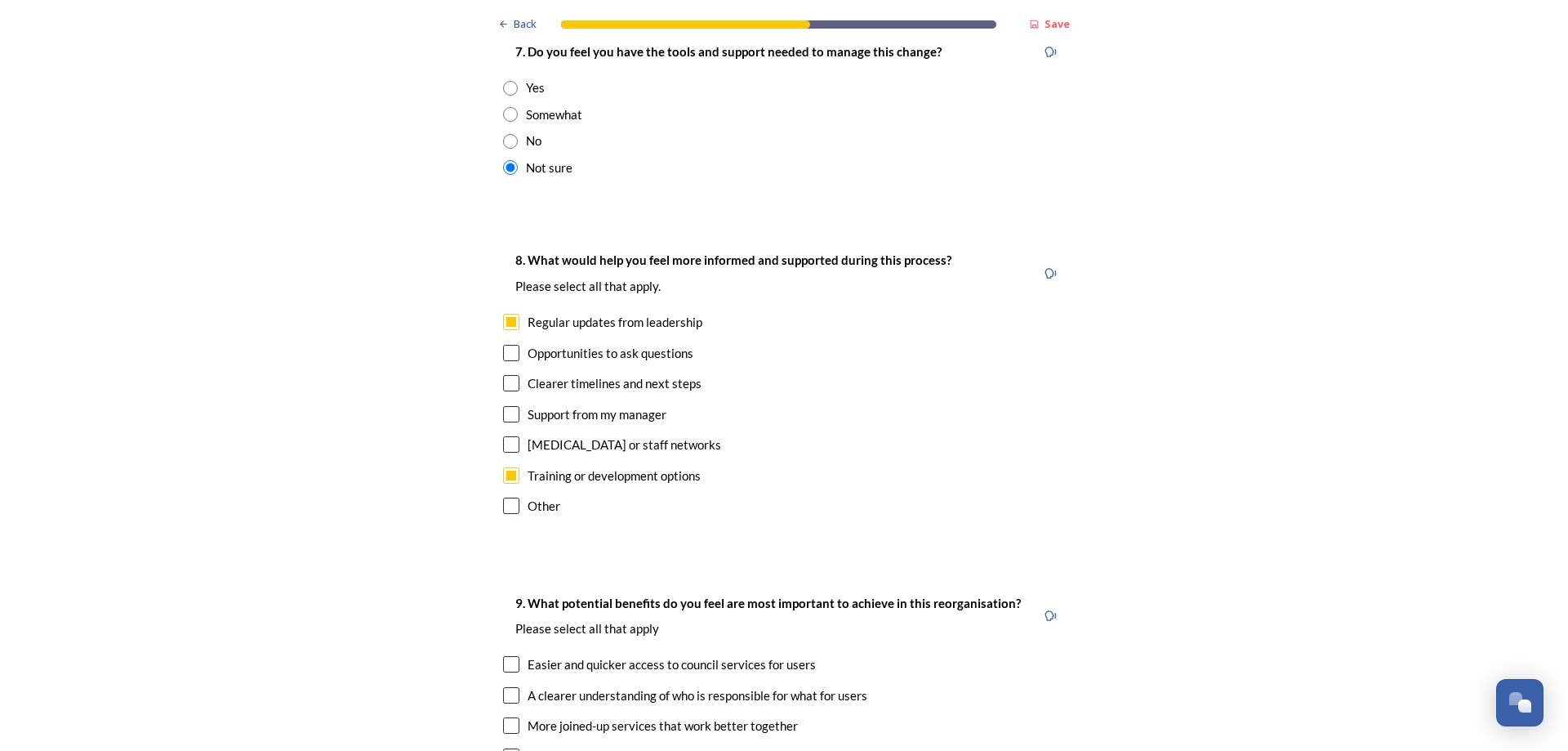
scroll to position [3675, 0]
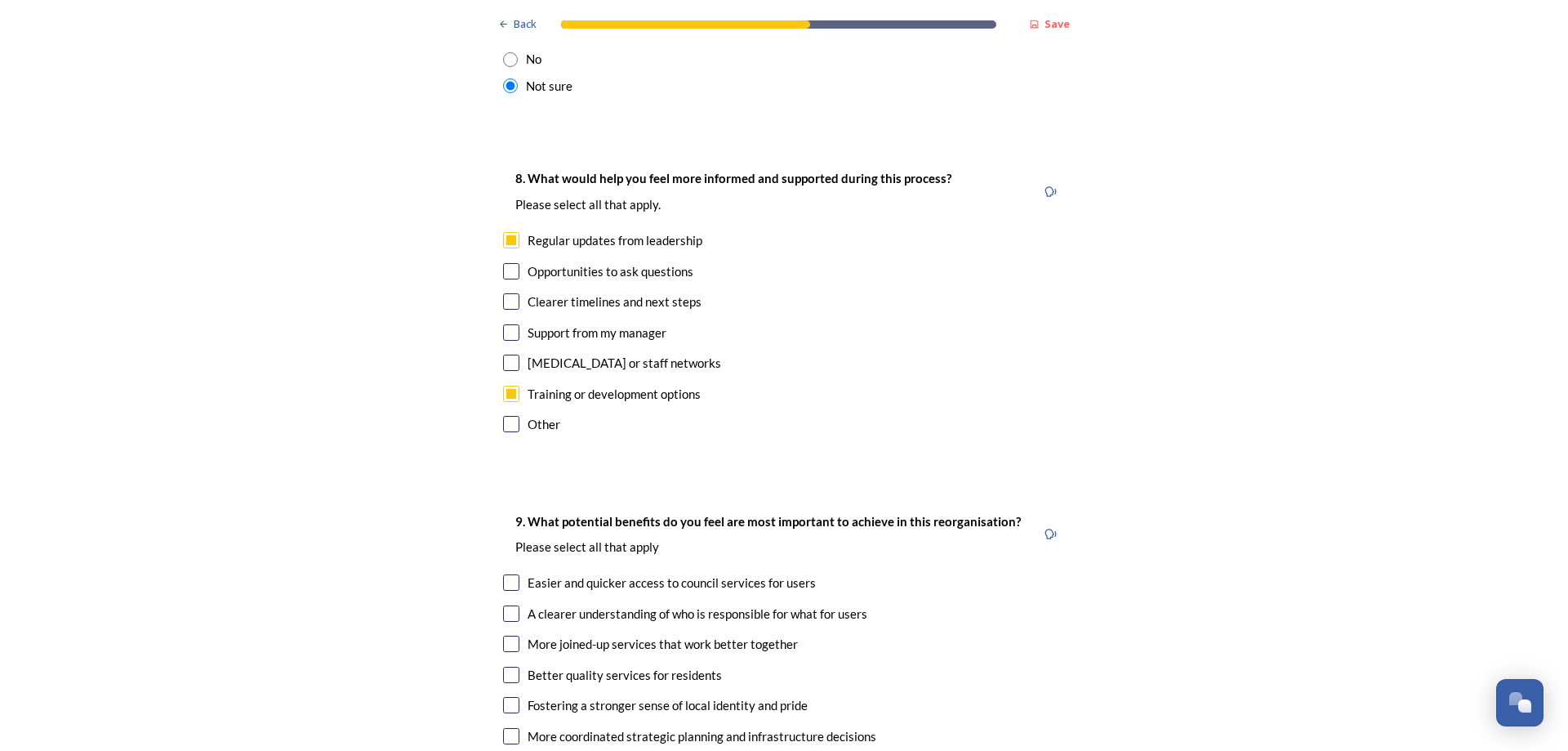
click at [504, 293] on input "checkbox" at bounding box center [511, 301] width 17 height 17
checkbox input "true"
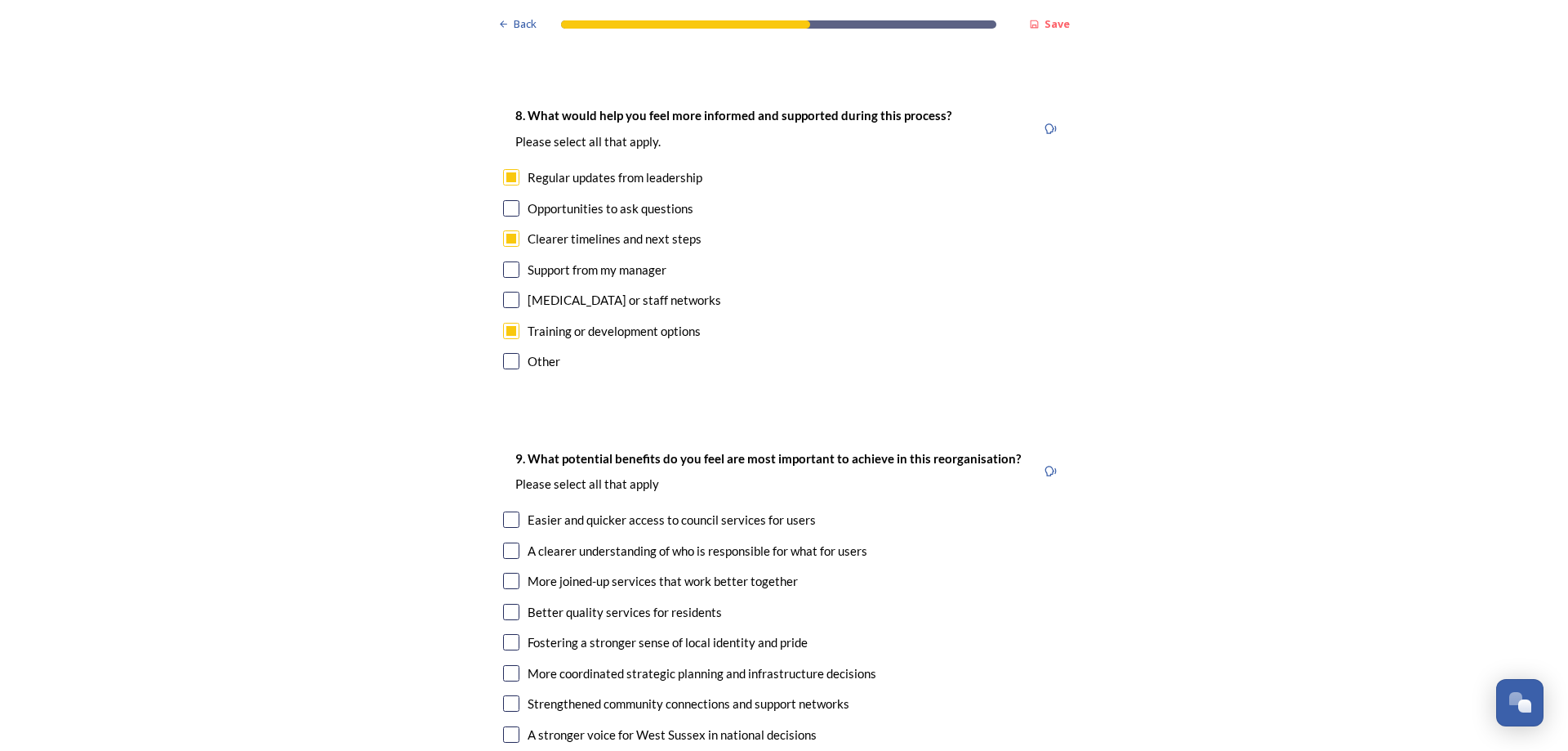
scroll to position [3839, 0]
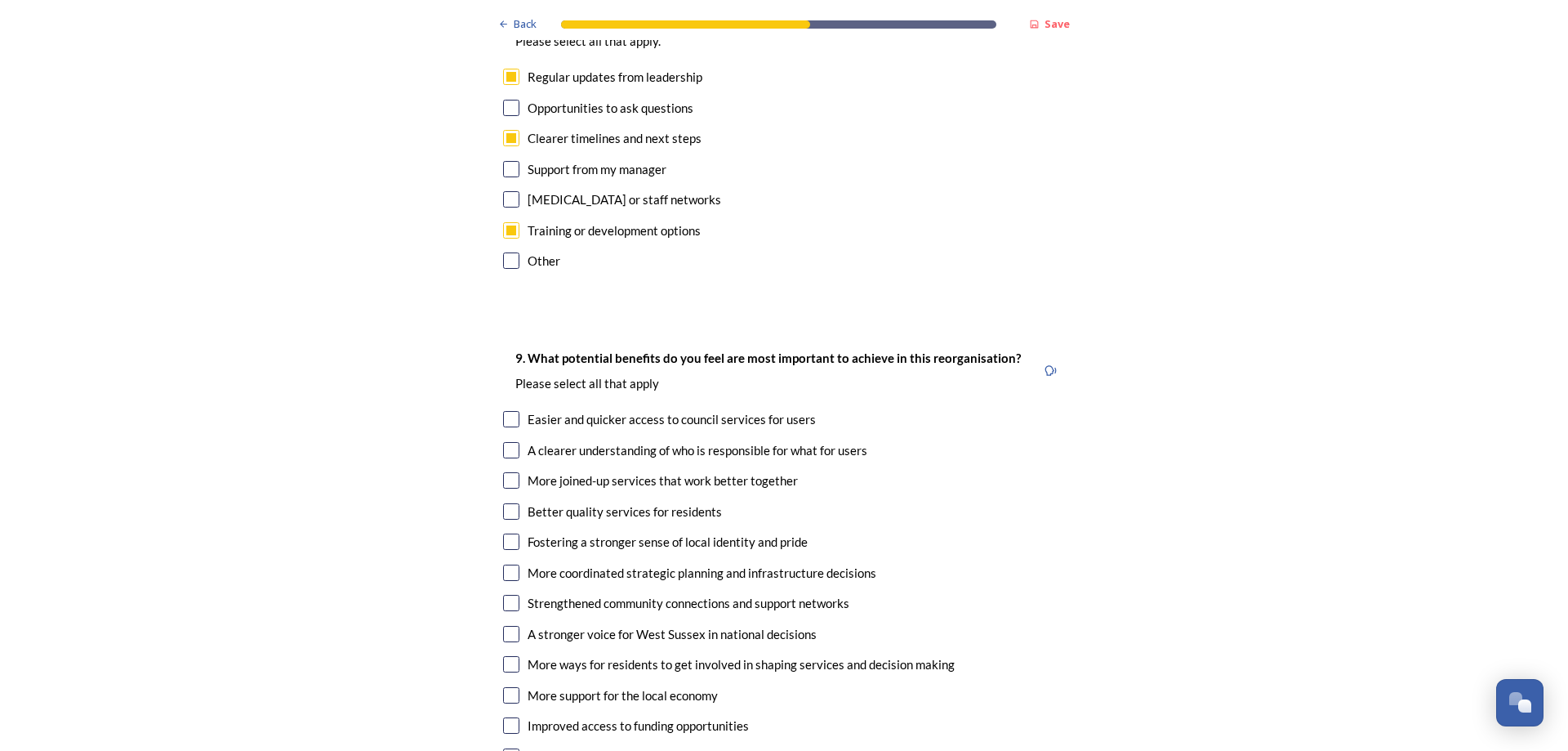
click at [504, 472] on input "checkbox" at bounding box center [511, 480] width 17 height 17
checkbox input "true"
click at [503, 565] on input "checkbox" at bounding box center [511, 573] width 17 height 17
checkbox input "true"
click at [507, 625] on input "checkbox" at bounding box center [511, 633] width 17 height 17
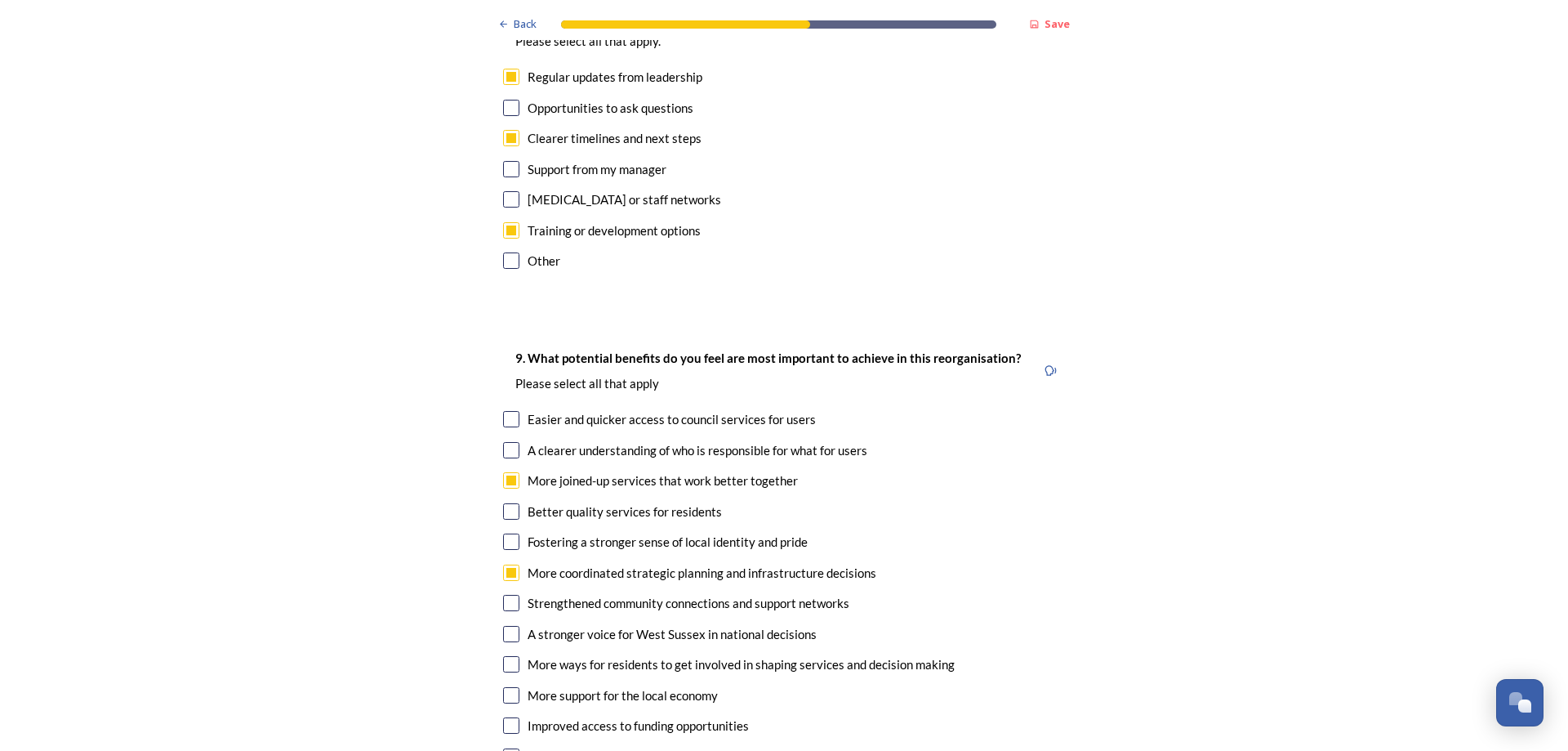
checkbox input "true"
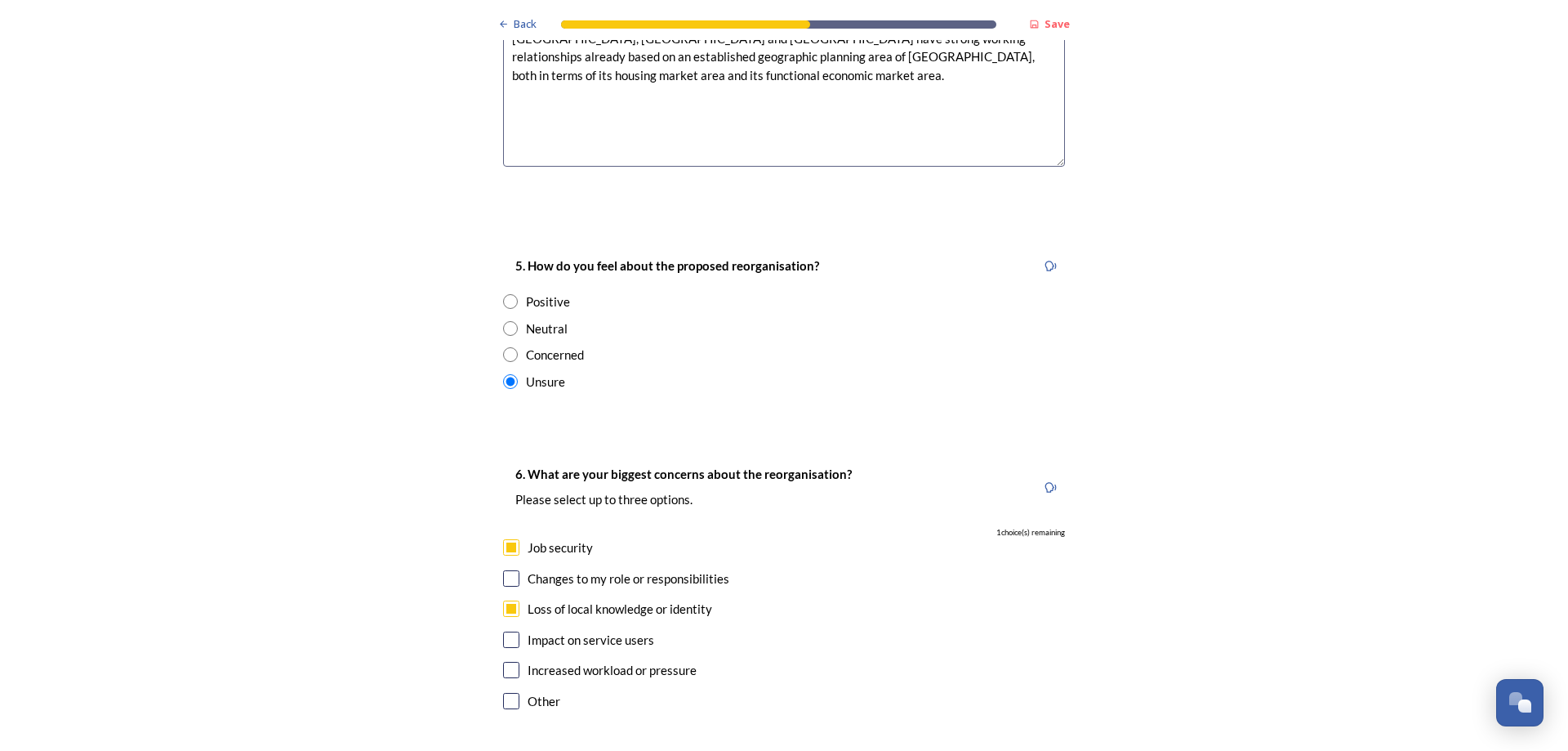
scroll to position [2859, 0]
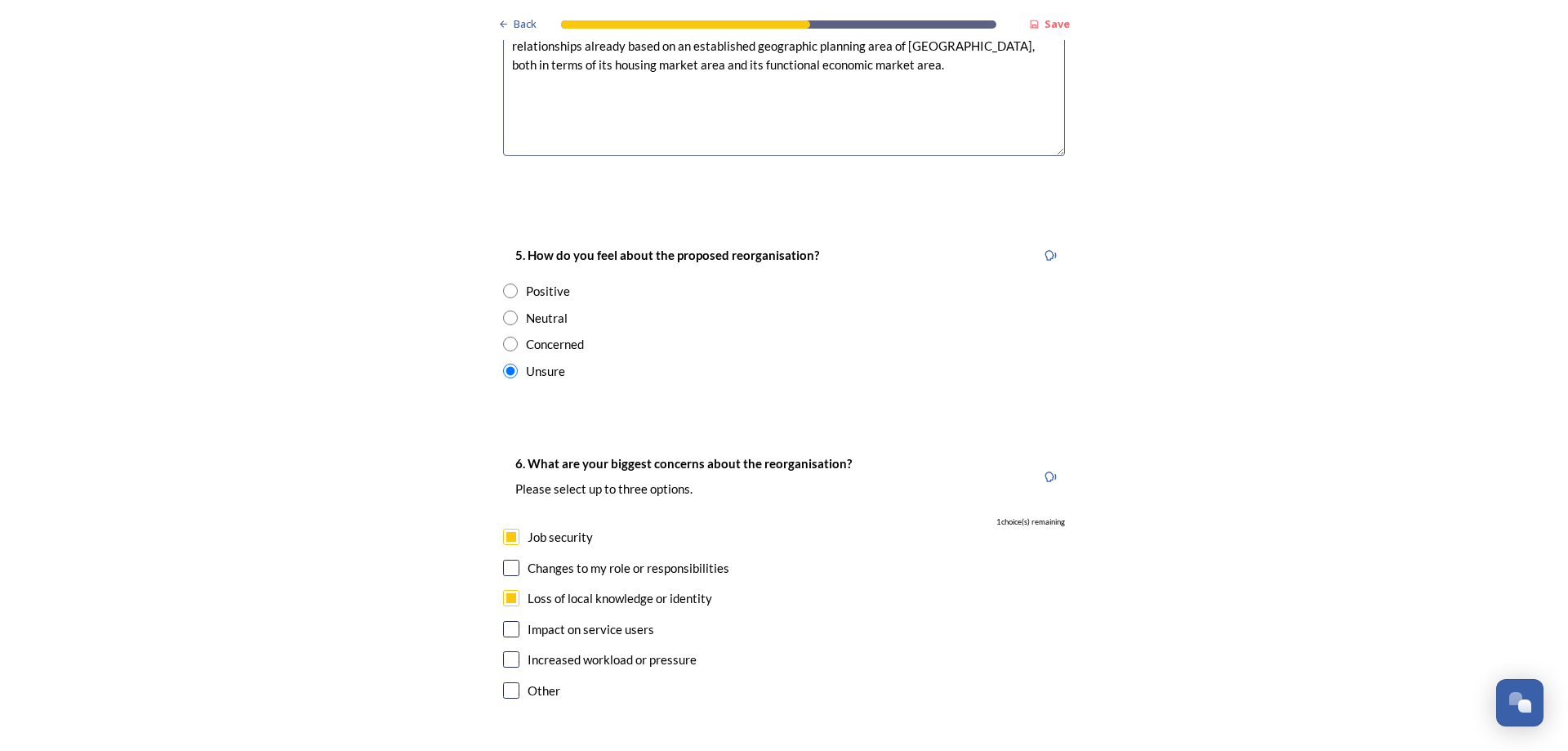
click at [509, 284] on input "radio" at bounding box center [510, 291] width 15 height 15
radio input "true"
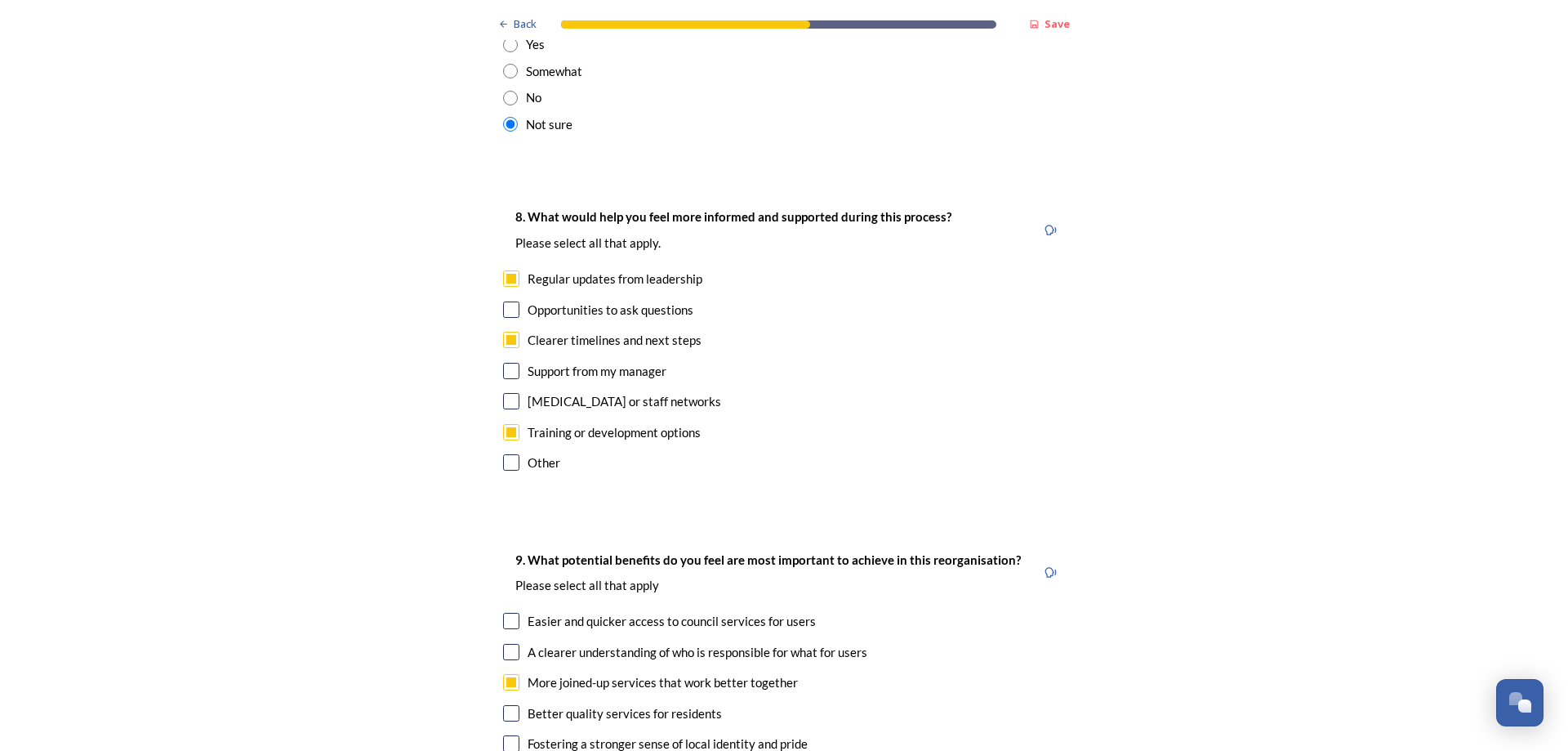
scroll to position [3512, 0]
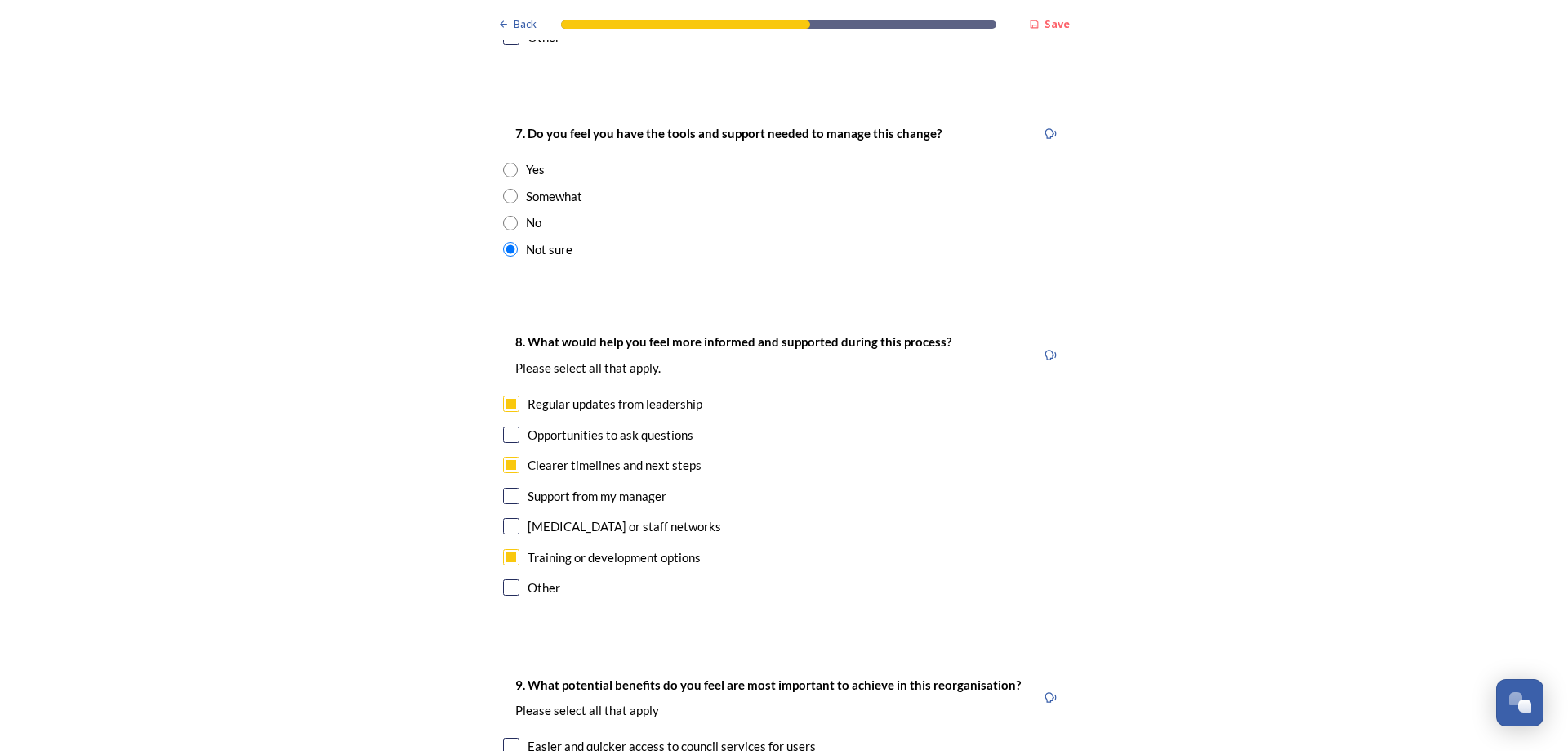
click at [503, 163] on input "radio" at bounding box center [510, 170] width 15 height 15
radio input "true"
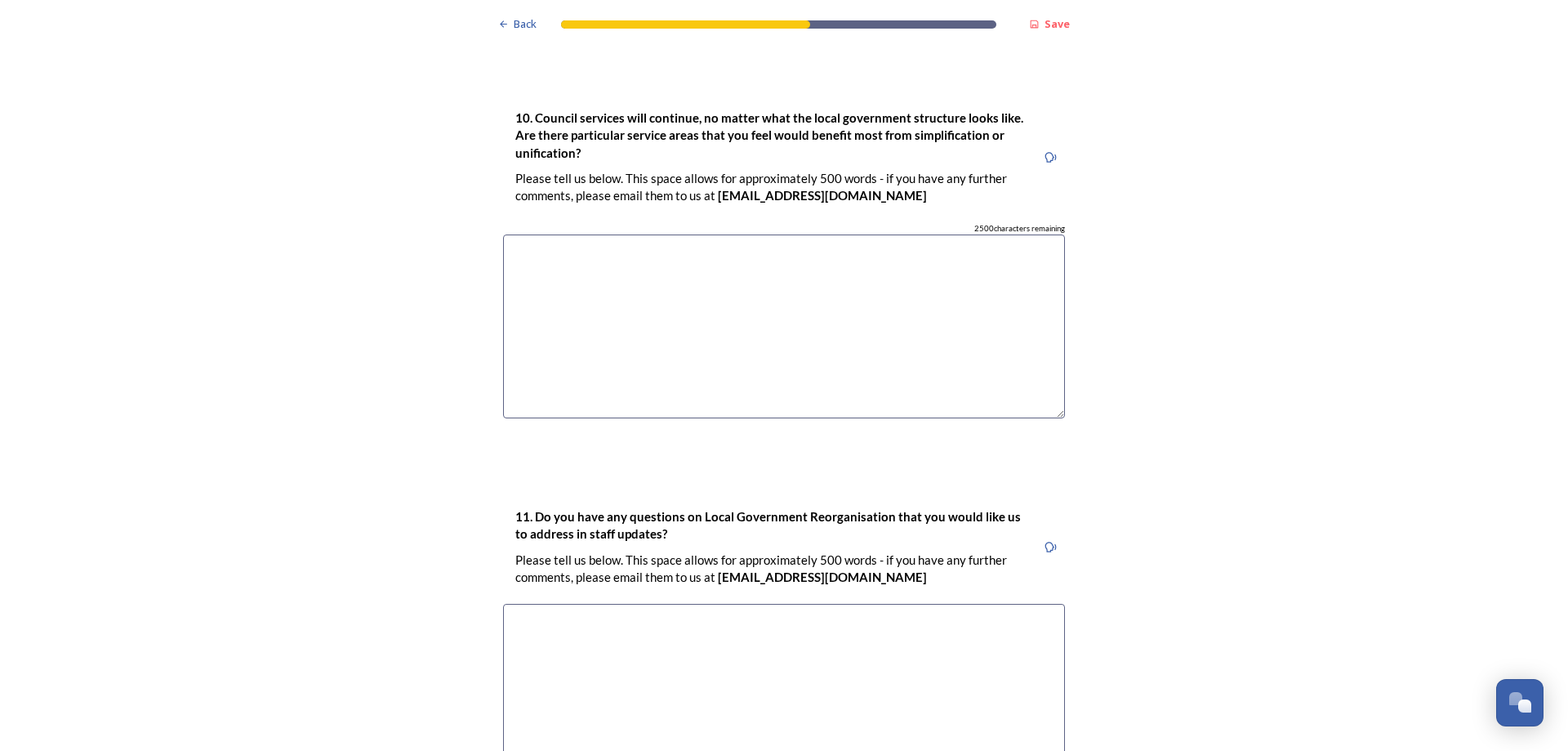
scroll to position [4656, 0]
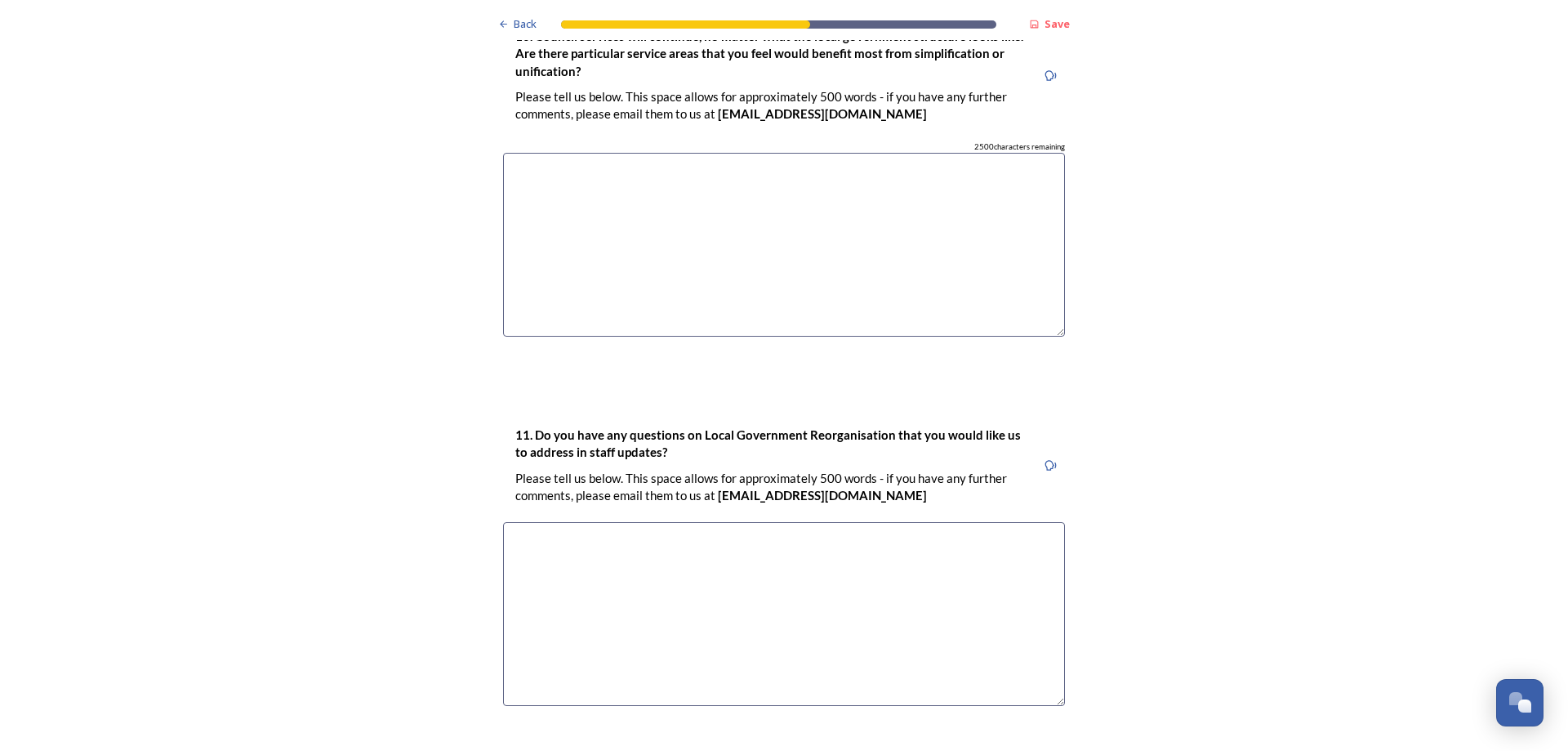
click at [820, 521] on textarea at bounding box center [784, 613] width 562 height 184
click at [521, 521] on textarea at bounding box center [784, 613] width 562 height 184
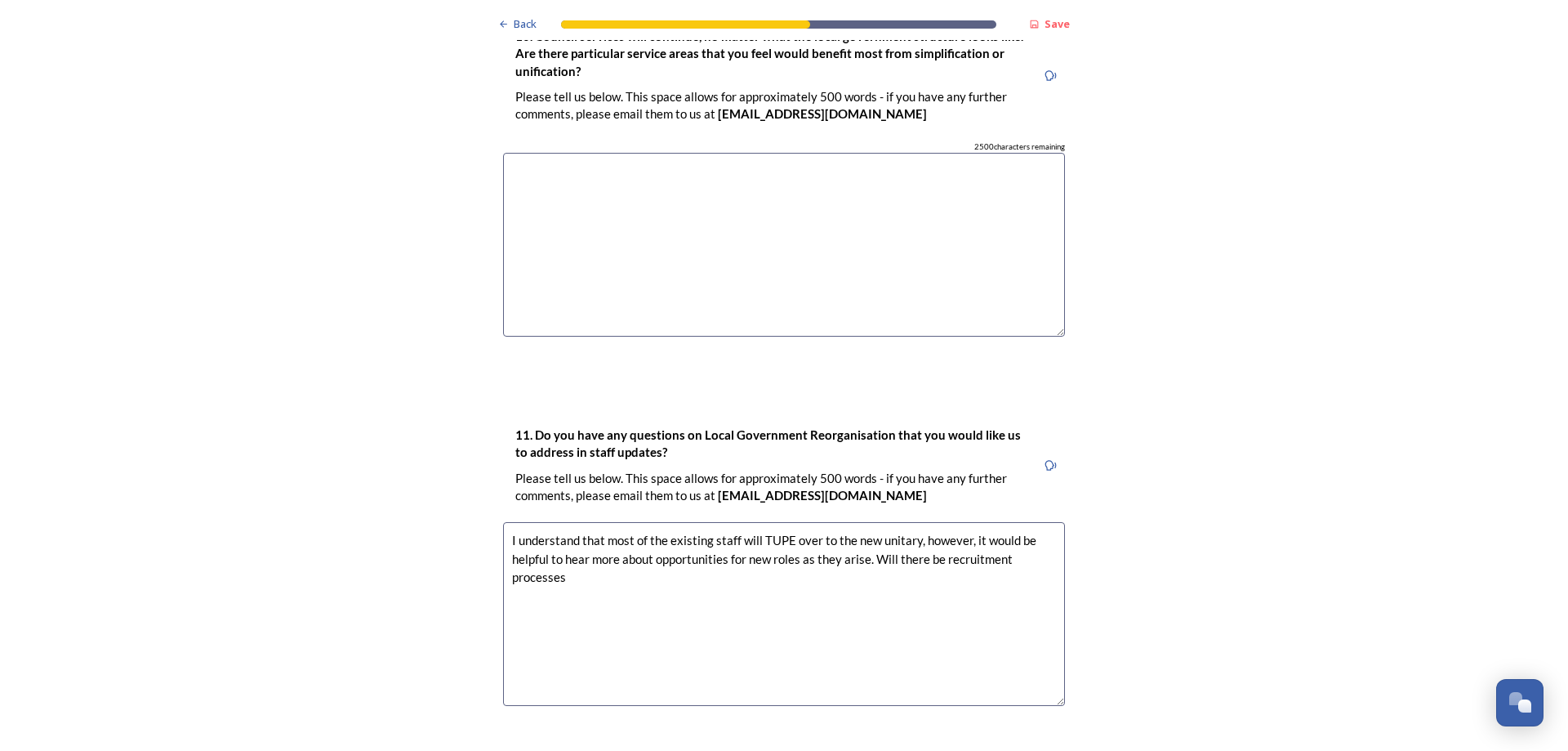
drag, startPoint x: 875, startPoint y: 475, endPoint x: 889, endPoint y: 485, distance: 17.2
click at [889, 521] on textarea "I understand that most of the existing staff will TUPE over to the new unitary,…" at bounding box center [784, 613] width 562 height 184
drag, startPoint x: 569, startPoint y: 493, endPoint x: 820, endPoint y: 508, distance: 251.4
click at [569, 521] on textarea "I understand that most of the existing staff will TUPE over to the new unitary,…" at bounding box center [784, 613] width 562 height 184
click at [740, 521] on textarea "I understand that most of the existing staff will TUPE over to the new unitary,…" at bounding box center [784, 613] width 562 height 184
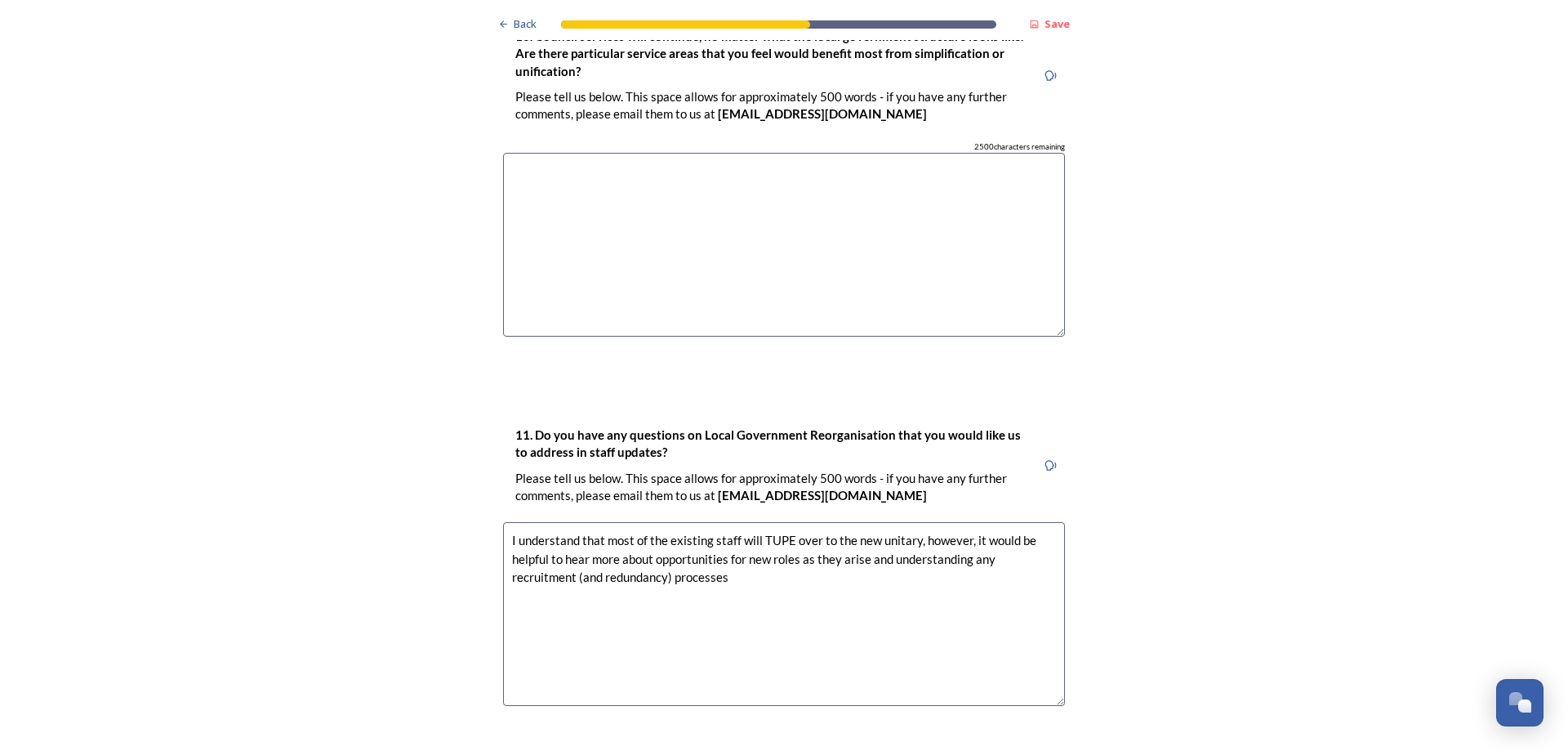
drag, startPoint x: 664, startPoint y: 493, endPoint x: 576, endPoint y: 493, distance: 88.0
click at [576, 521] on textarea "I understand that most of the existing staff will TUPE over to the new unitary,…" at bounding box center [784, 613] width 562 height 184
click at [644, 521] on textarea "I understand that most of the existing staff will TUPE over to the new unitary,…" at bounding box center [784, 613] width 562 height 184
drag, startPoint x: 577, startPoint y: 491, endPoint x: 788, endPoint y: 492, distance: 211.0
click at [787, 521] on textarea "I understand that most of the existing staff will TUPE over to the new unitary,…" at bounding box center [784, 613] width 562 height 184
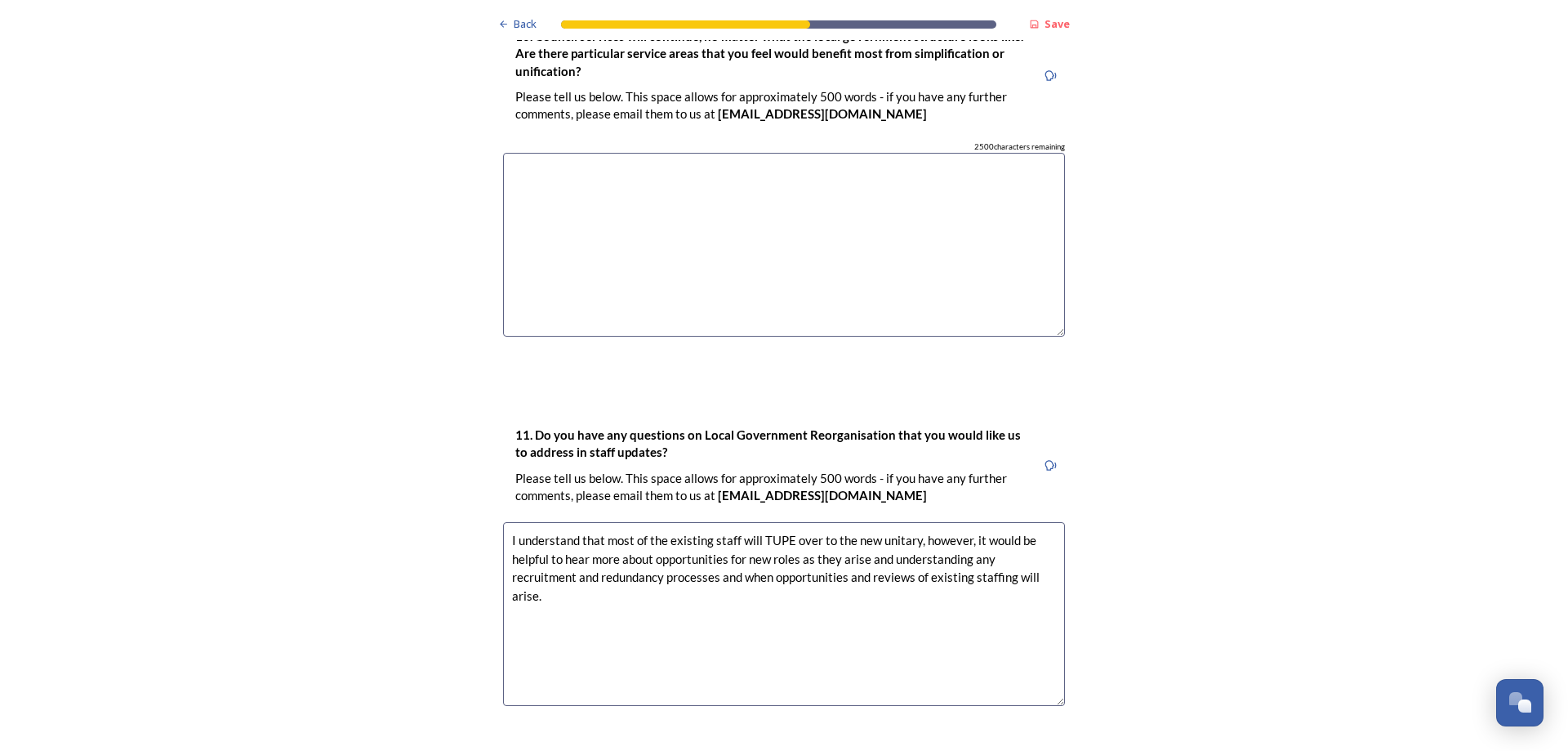
drag, startPoint x: 911, startPoint y: 457, endPoint x: 930, endPoint y: 462, distance: 19.6
click at [913, 521] on textarea "I understand that most of the existing staff will TUPE over to the new unitary,…" at bounding box center [784, 613] width 562 height 184
drag, startPoint x: 978, startPoint y: 454, endPoint x: 1065, endPoint y: 445, distance: 87.5
click at [980, 521] on textarea "I understand that most of the existing staff will TUPE over to the new unitary …" at bounding box center [784, 613] width 562 height 184
click at [959, 523] on textarea "I understand that most of the existing staff will TUPE over to the new unitary …" at bounding box center [784, 613] width 562 height 184
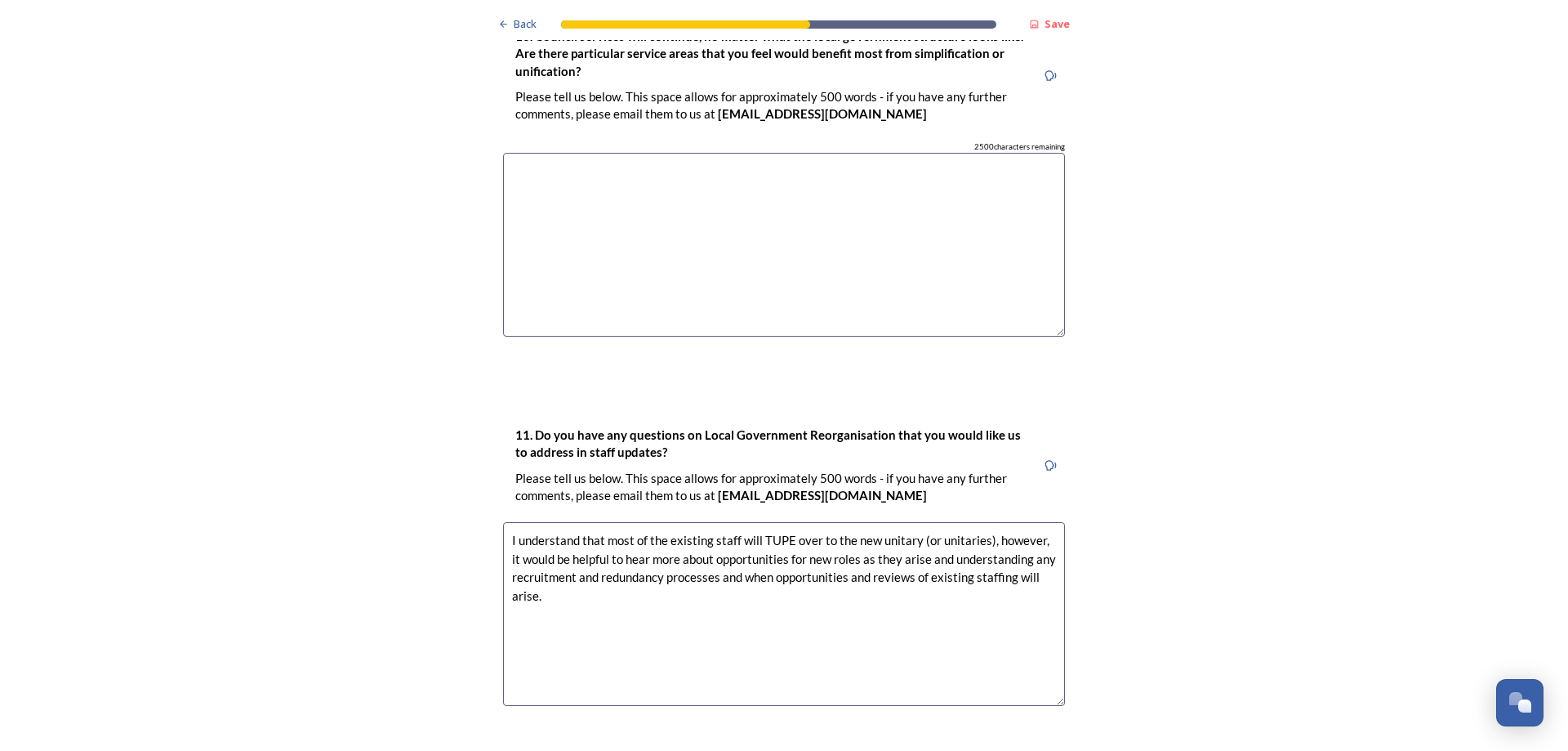
drag, startPoint x: 947, startPoint y: 452, endPoint x: 904, endPoint y: 527, distance: 86.5
click at [904, 527] on textarea "I understand that most of the existing staff will TUPE over to the new unitary …" at bounding box center [784, 613] width 562 height 184
click at [1017, 521] on textarea "I understand that most of the existing staff will TUPE over to the new unitary …" at bounding box center [784, 613] width 562 height 184
click at [529, 521] on textarea "I understand that most of the existing staff will TUPE over to the new unitary …" at bounding box center [784, 613] width 562 height 184
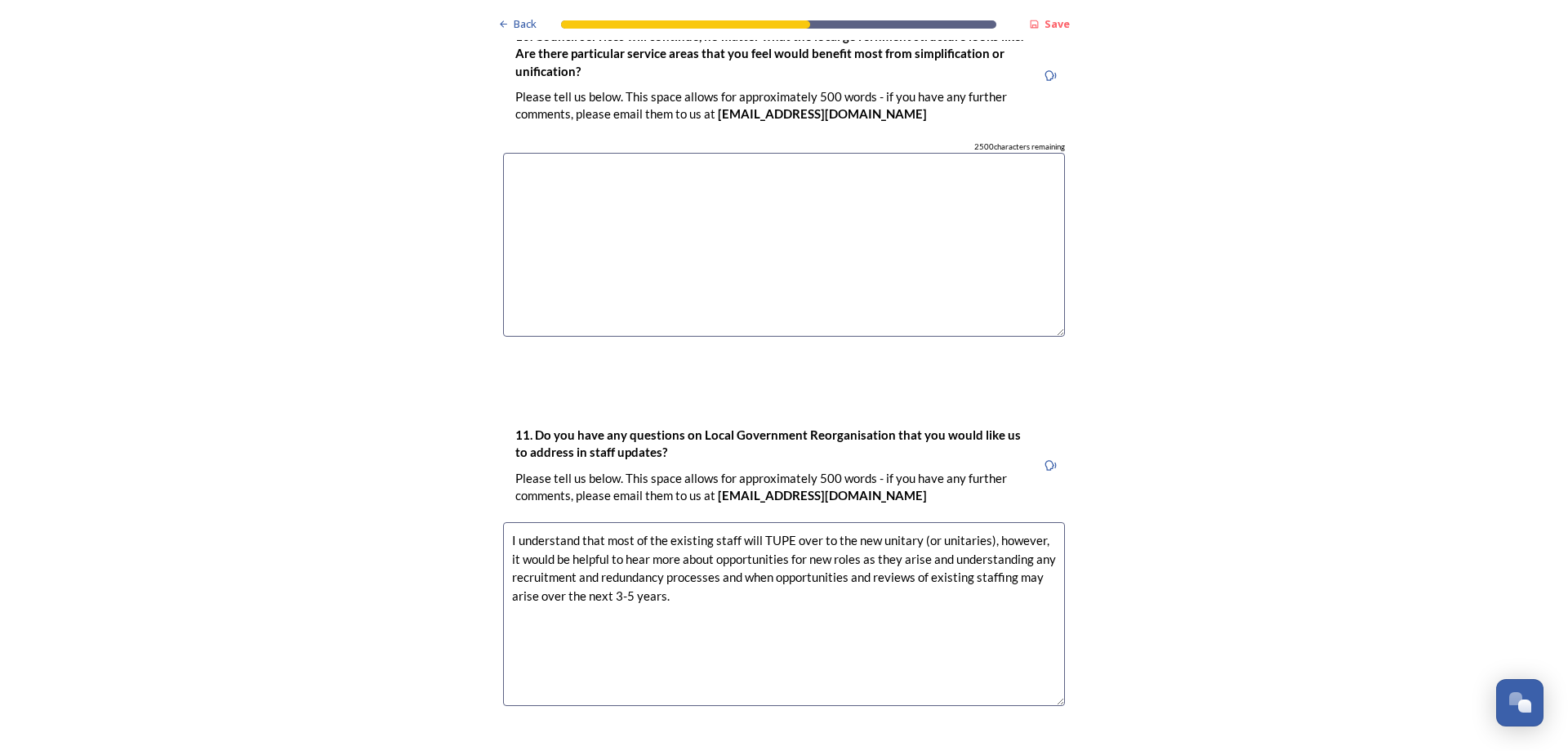
drag, startPoint x: 815, startPoint y: 472, endPoint x: 852, endPoint y: 477, distance: 37.3
click at [817, 521] on textarea "I understand that most of the existing staff will TUPE over to the new unitary …" at bounding box center [784, 613] width 562 height 184
click at [846, 521] on textarea "I understand that most of the existing staff will TUPE over to the new unitary …" at bounding box center [784, 613] width 562 height 184
drag, startPoint x: 846, startPoint y: 489, endPoint x: 1076, endPoint y: 526, distance: 233.0
click at [848, 521] on textarea "I understand that most of the existing staff will TUPE over to the new unitary …" at bounding box center [784, 613] width 562 height 184
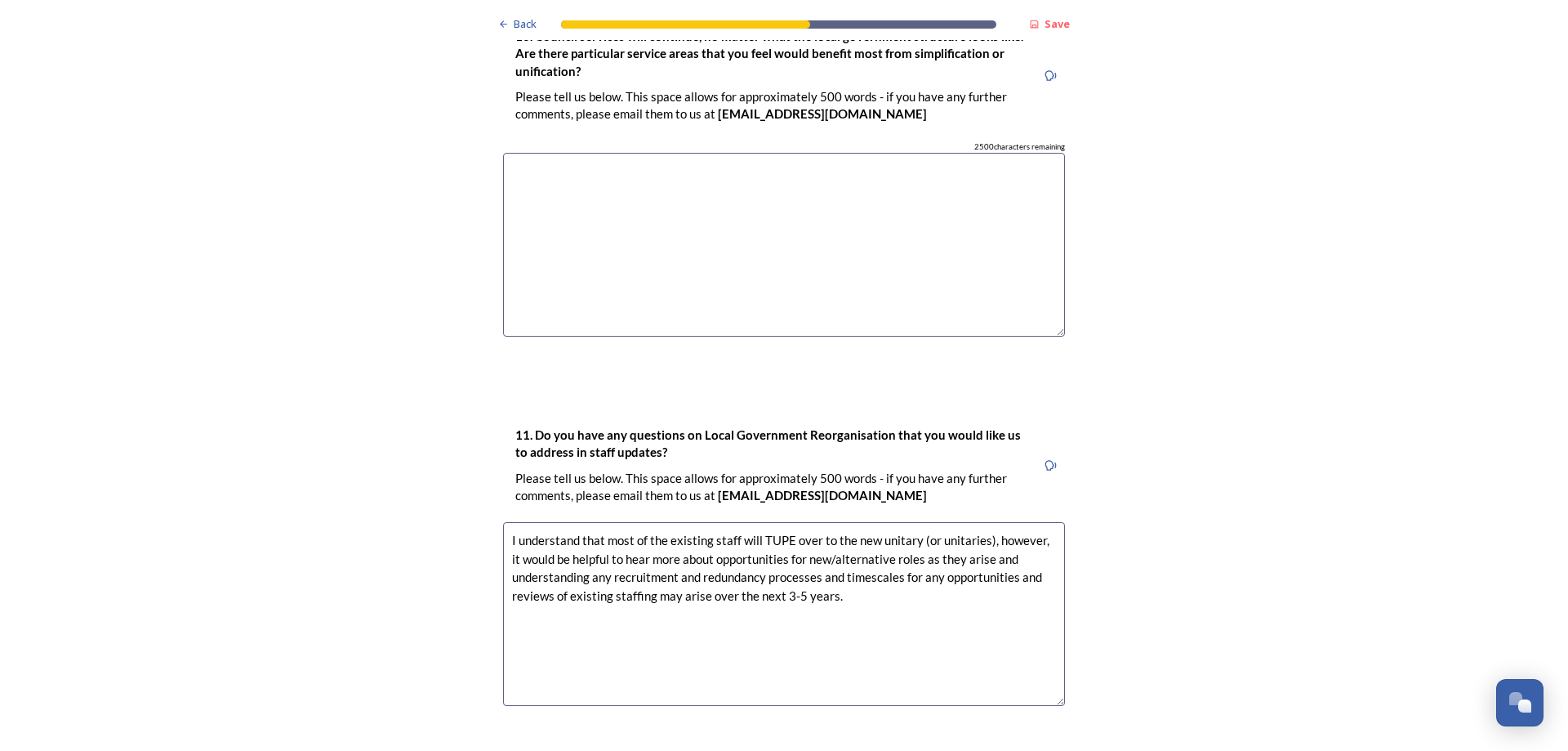
drag, startPoint x: 661, startPoint y: 510, endPoint x: 699, endPoint y: 506, distance: 38.2
click at [699, 521] on textarea "I understand that most of the existing staff will TUPE over to the new unitary …" at bounding box center [784, 613] width 562 height 184
click at [802, 521] on textarea "I understand that most of the existing staff will TUPE over to the new unitary …" at bounding box center [784, 613] width 562 height 184
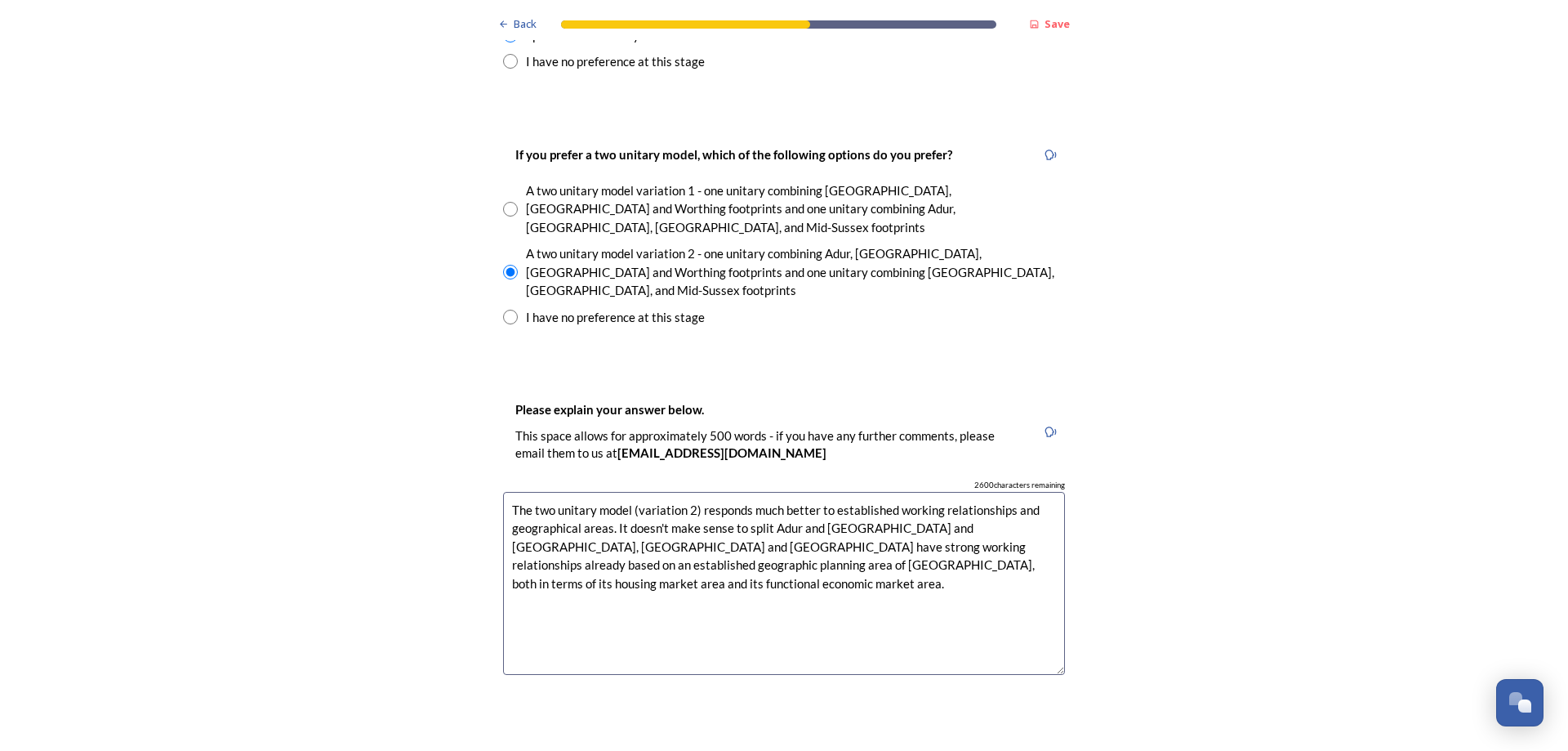
scroll to position [2369, 0]
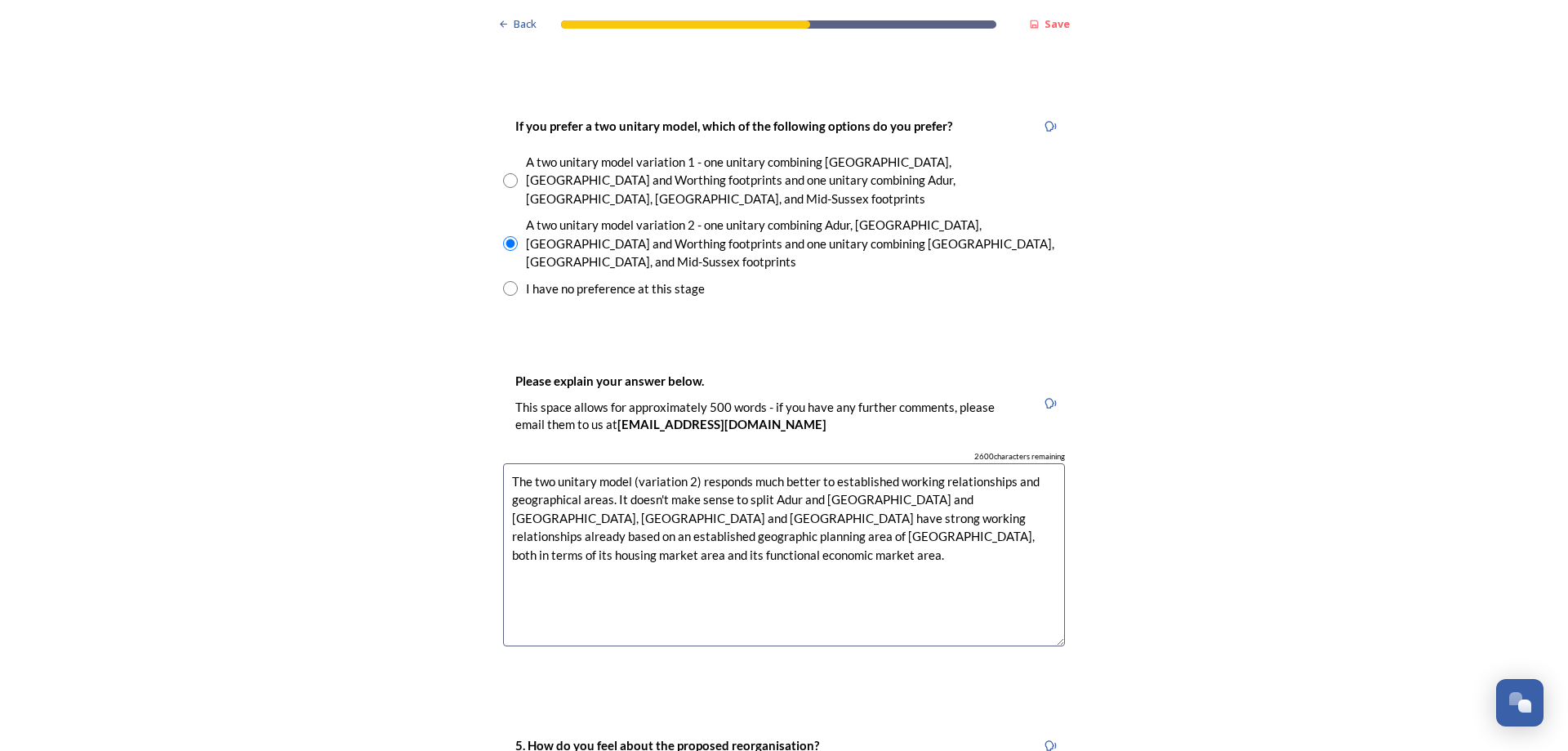
type textarea "I understand that most of the existing staff will TUPE over to the new unitary …"
click at [632, 463] on textarea "The two unitary model (variation 2) responds much better to established working…" at bounding box center [784, 555] width 562 height 184
click at [582, 463] on textarea "The two unitary model - variation 2 responds much better to established working…" at bounding box center [784, 555] width 562 height 184
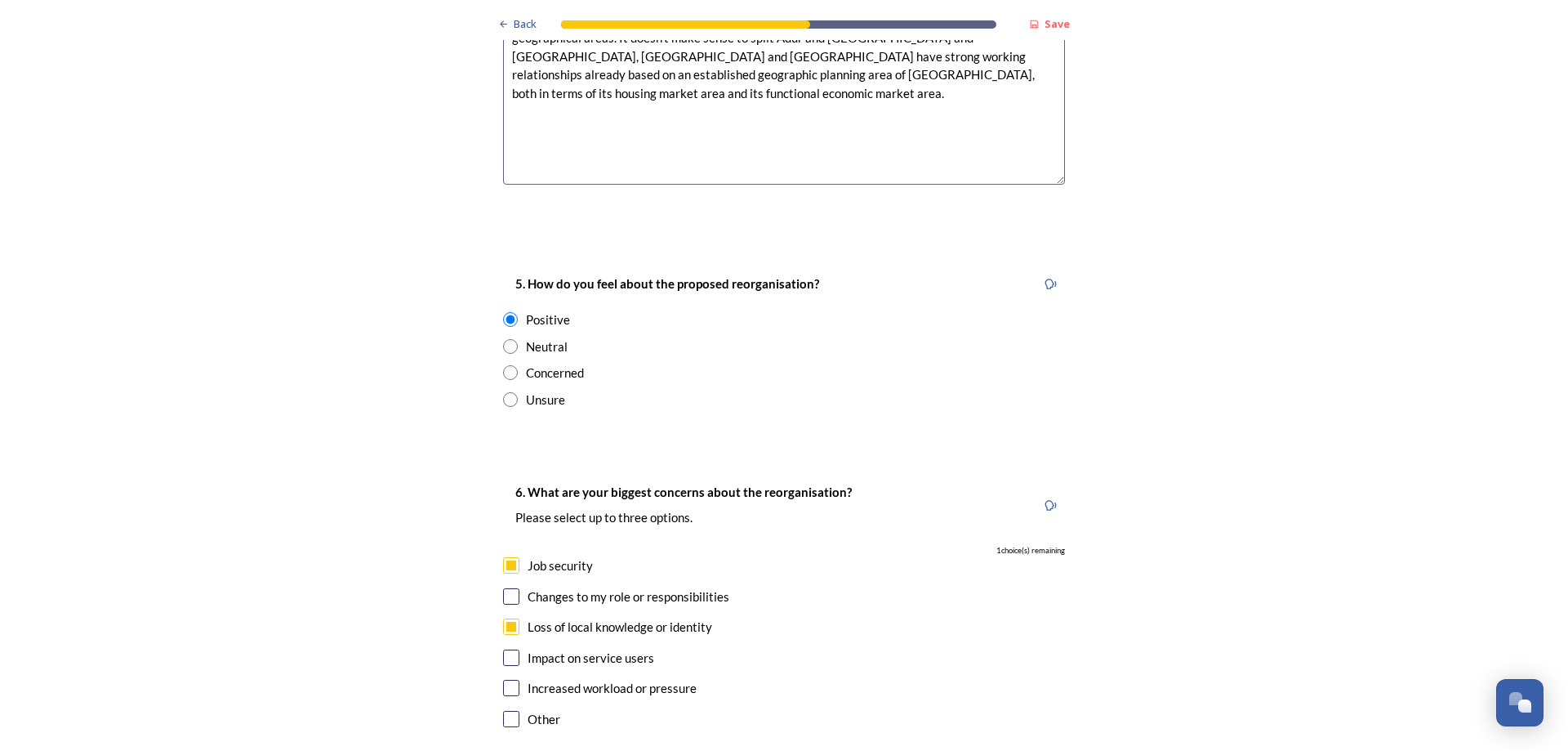
scroll to position [2859, 0]
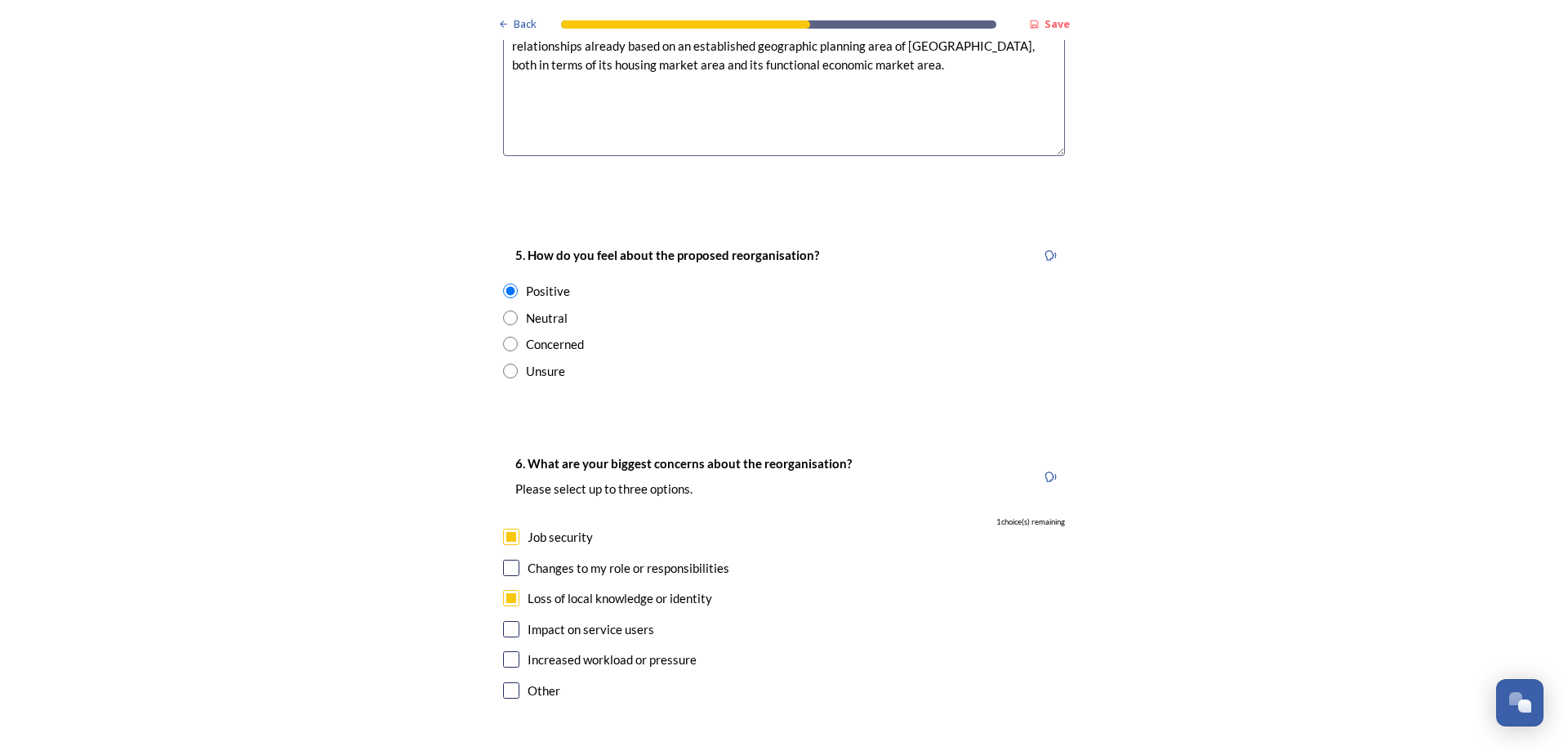
type textarea "The two unitary model - variation 2 responds much better to established working…"
click at [503, 364] on input "radio" at bounding box center [510, 371] width 15 height 15
click at [931, 362] on div "Unsure" at bounding box center [784, 371] width 562 height 18
radio input "false"
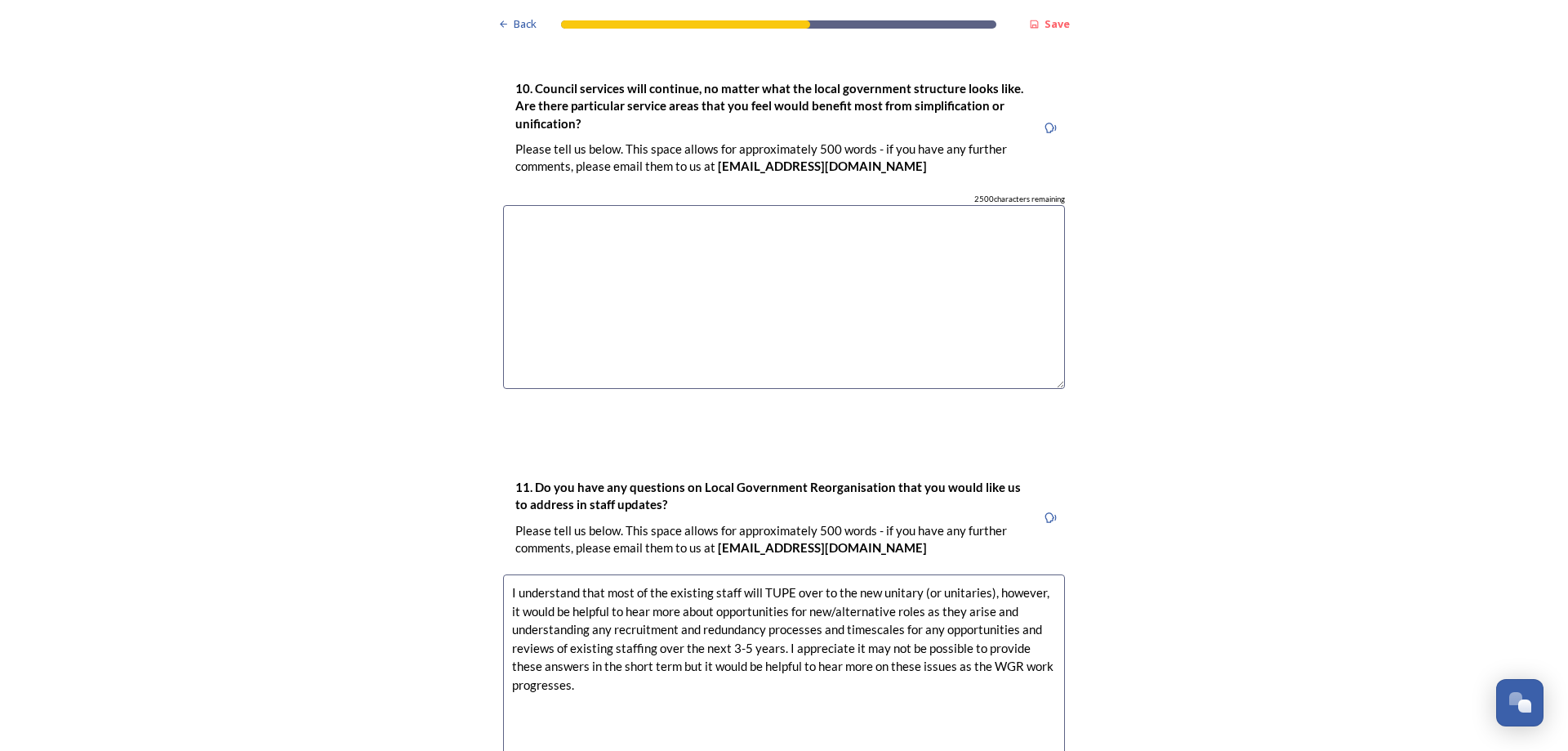
scroll to position [4656, 0]
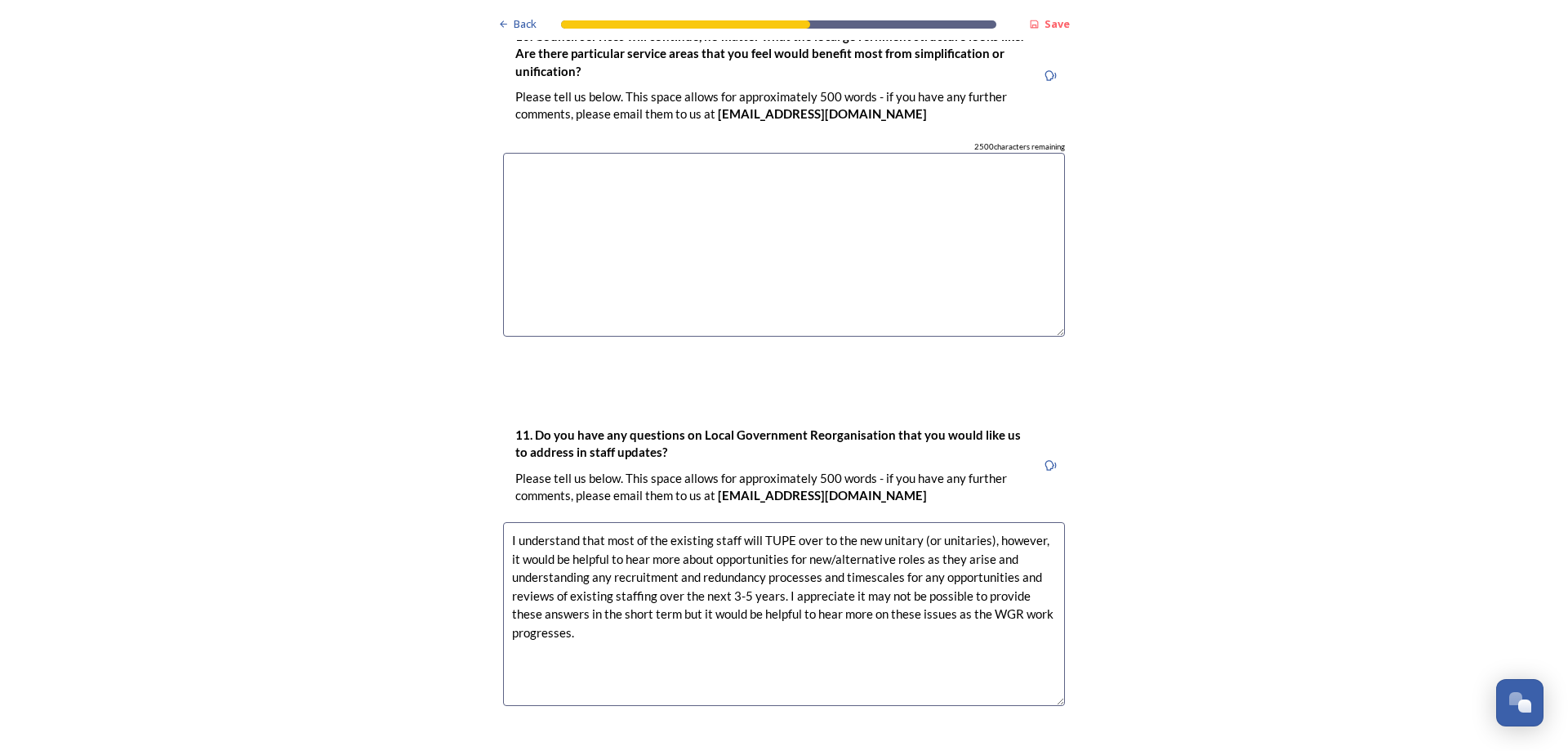
click at [918, 521] on textarea "I understand that most of the existing staff will TUPE over to the new unitary …" at bounding box center [784, 613] width 562 height 184
drag, startPoint x: 970, startPoint y: 453, endPoint x: 1178, endPoint y: 447, distance: 208.1
click at [973, 521] on textarea "I understand that most of the existing staff will TUPE over to the new unitary …" at bounding box center [784, 613] width 562 height 184
click at [839, 521] on textarea "I understand that most of the existing staff will TUPE over to the new unitary …" at bounding box center [784, 613] width 562 height 184
click at [585, 545] on textarea "I understand that most of the existing staff will TUPE over to the new unitary …" at bounding box center [784, 613] width 562 height 184
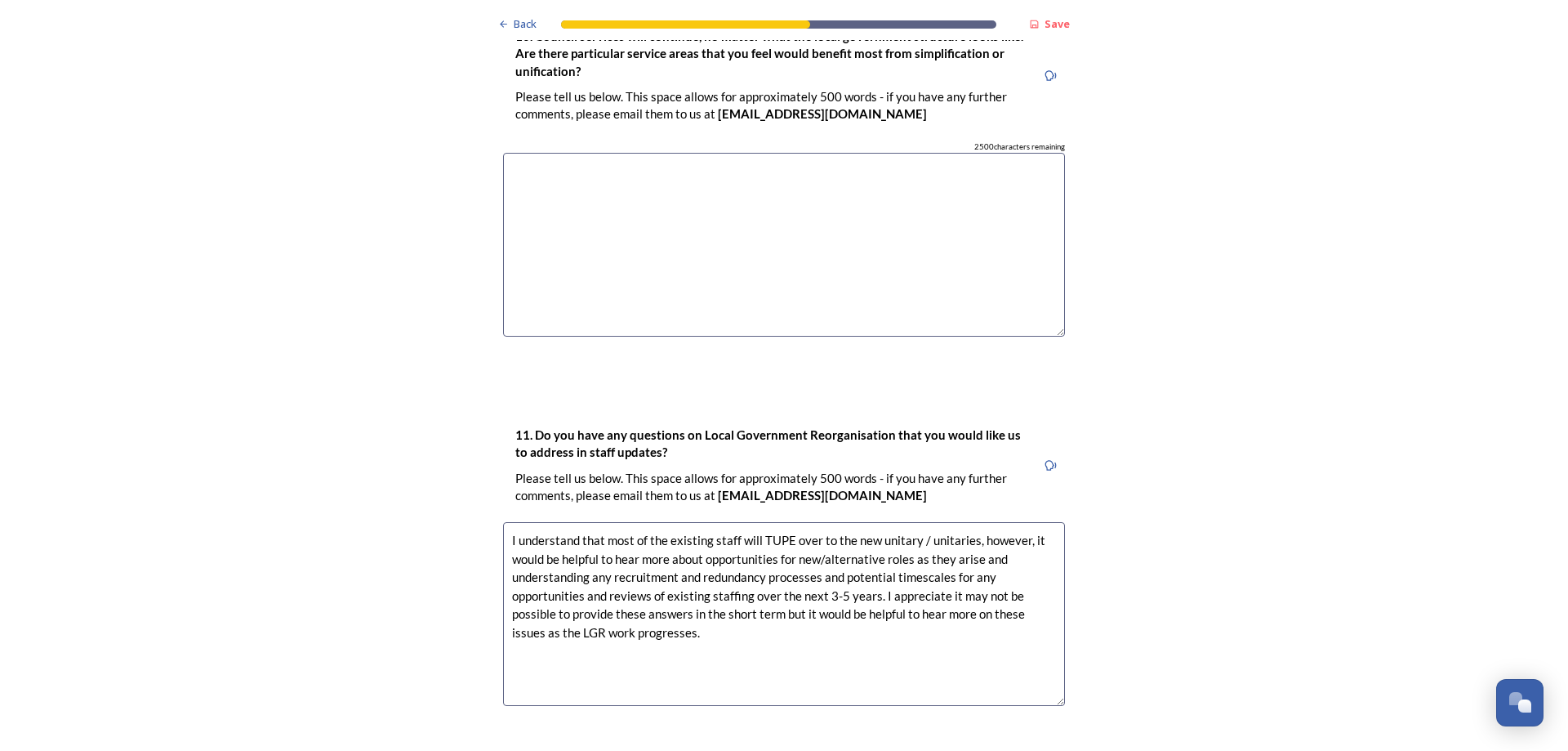
click at [816, 521] on textarea "I understand that most of the existing staff will TUPE over to the new unitary …" at bounding box center [784, 613] width 562 height 184
click at [588, 521] on textarea "I understand that most of the existing staff will TUPE over to the new unitary …" at bounding box center [784, 613] width 562 height 184
click at [507, 521] on textarea "I understand that most of the existing staff will TUPE over to the new unitary …" at bounding box center [784, 613] width 562 height 184
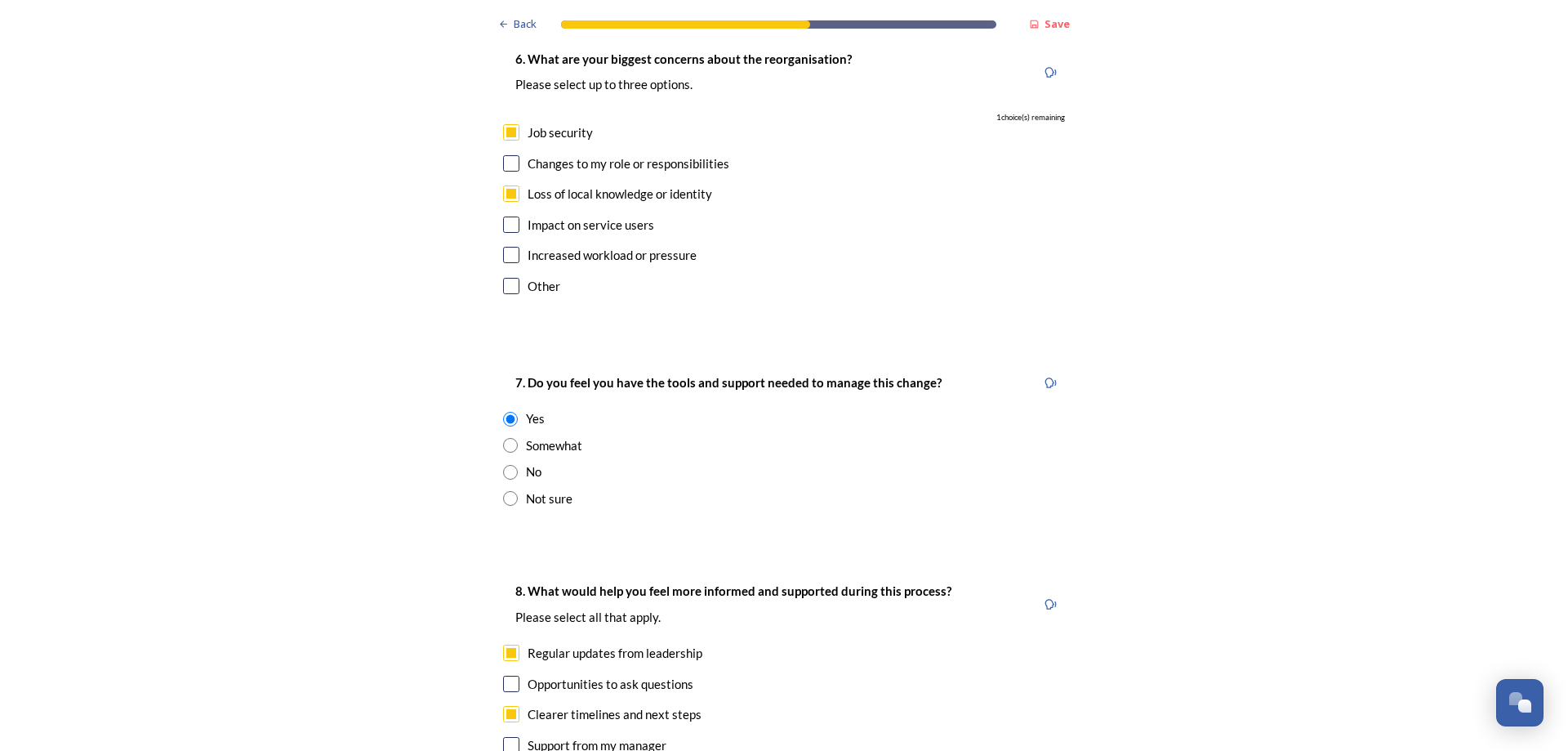
scroll to position [2854, 0]
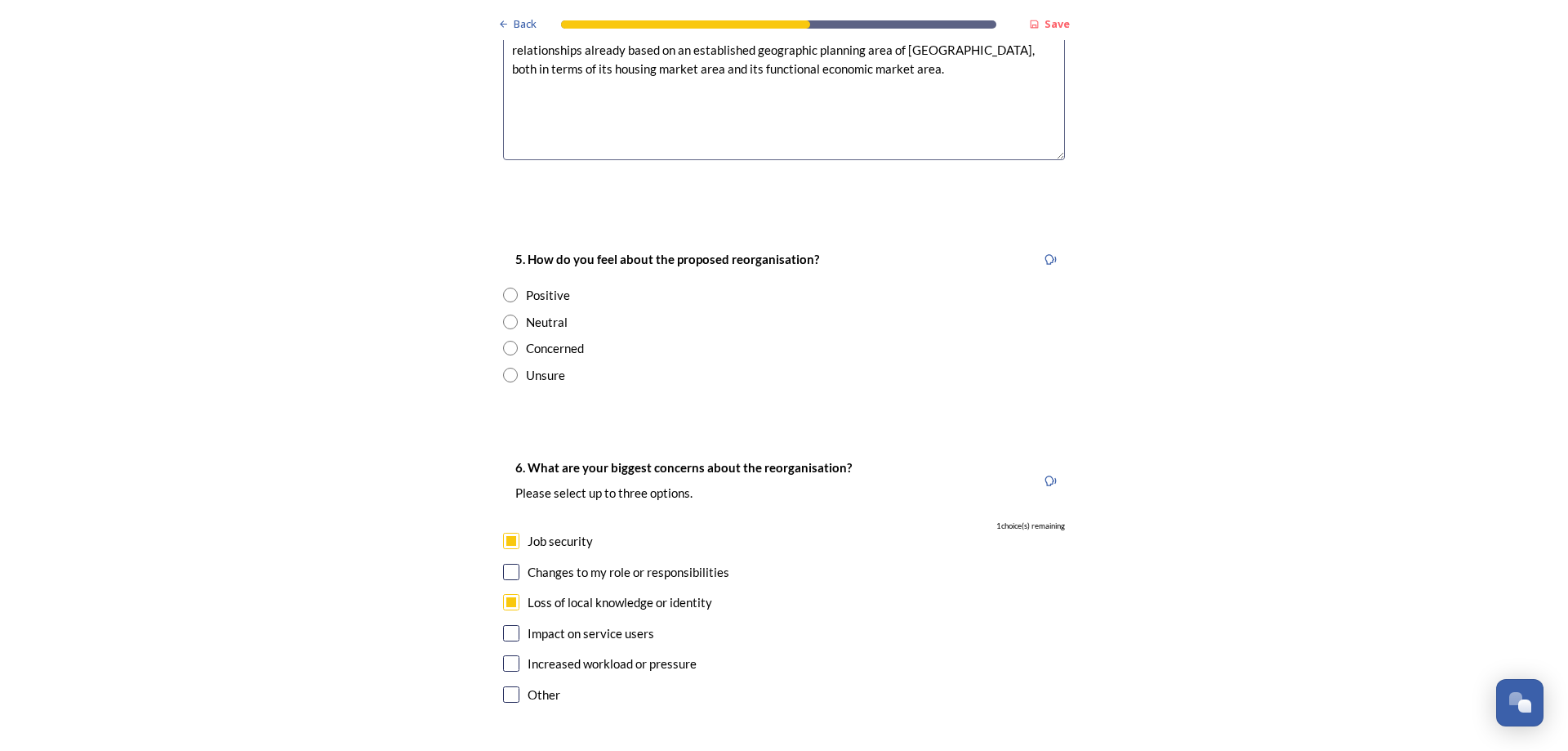
type textarea "I understand that most of the existing staff will TUPE over to the new unitary …"
click at [507, 367] on input "radio" at bounding box center [510, 375] width 15 height 15
radio input "true"
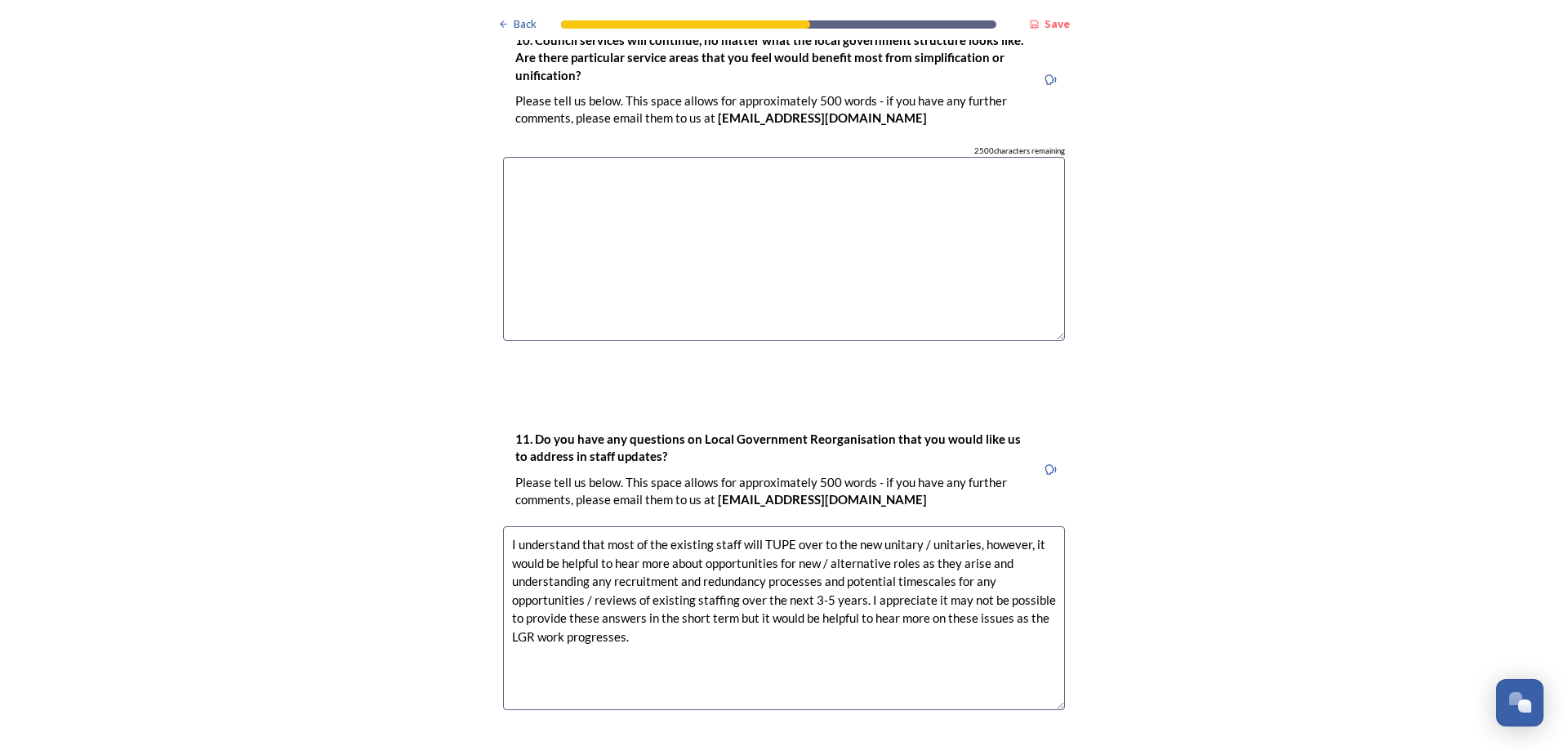
scroll to position [4733, 0]
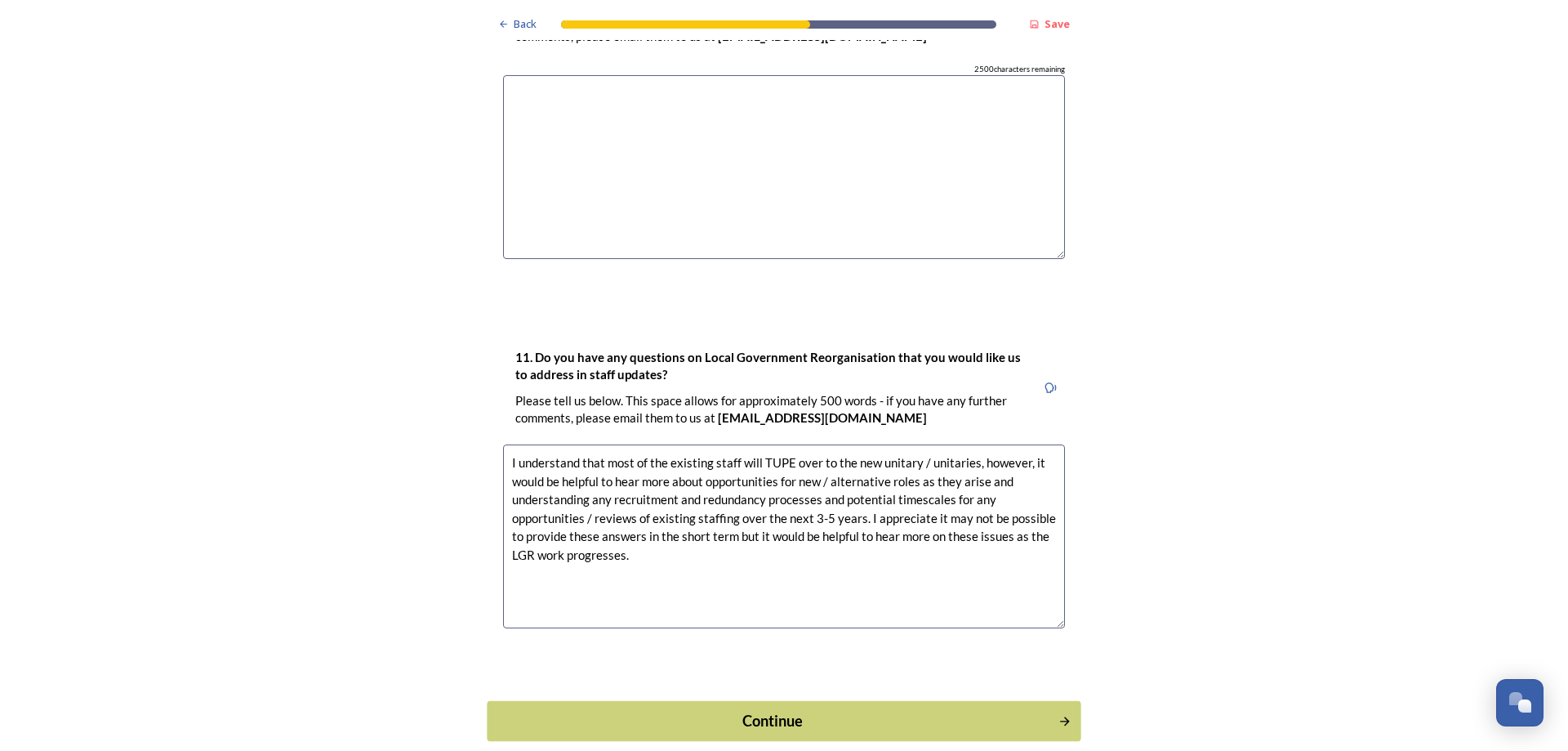
click at [779, 709] on div "Continue" at bounding box center [773, 720] width 553 height 22
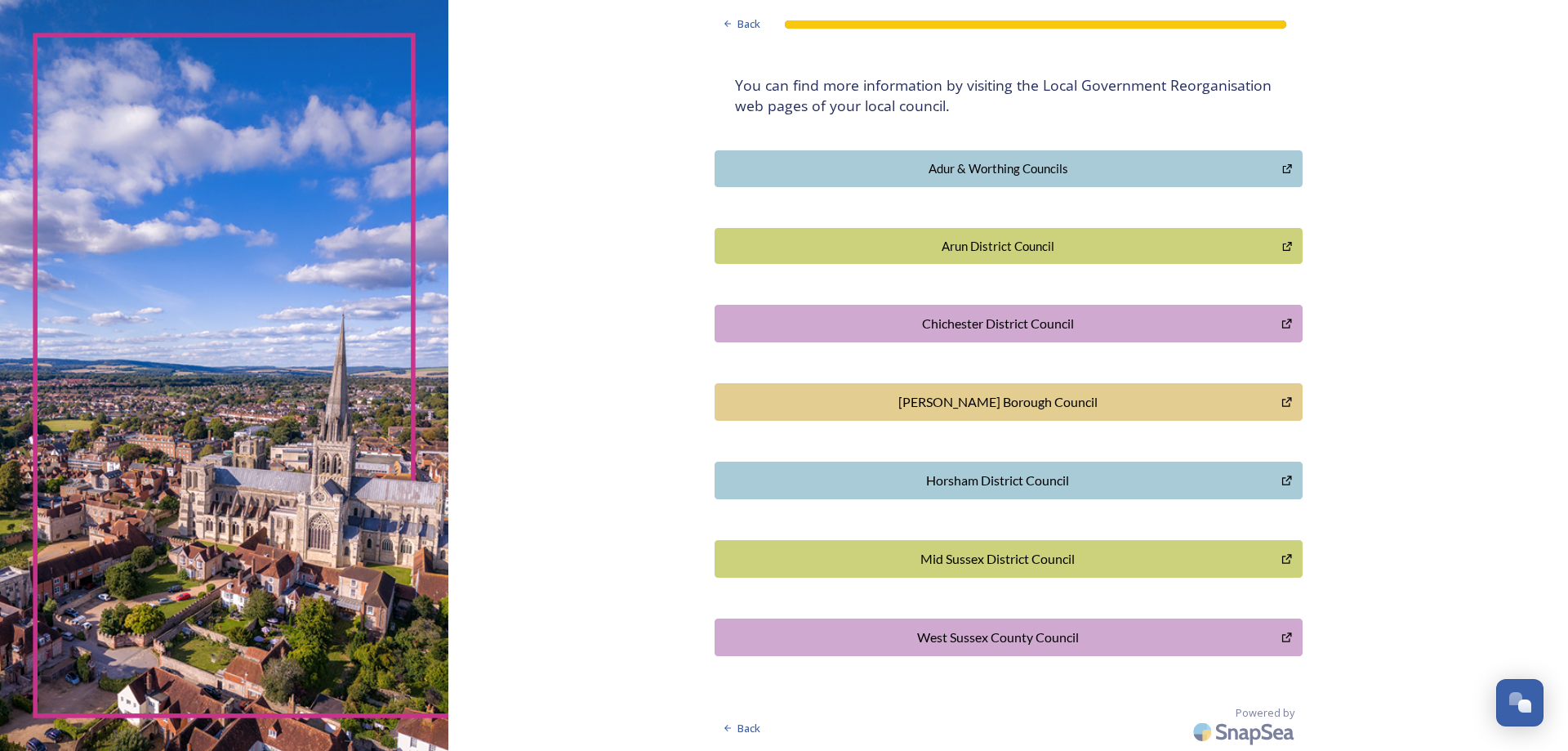
scroll to position [0, 0]
